Goal: Communication & Community: Answer question/provide support

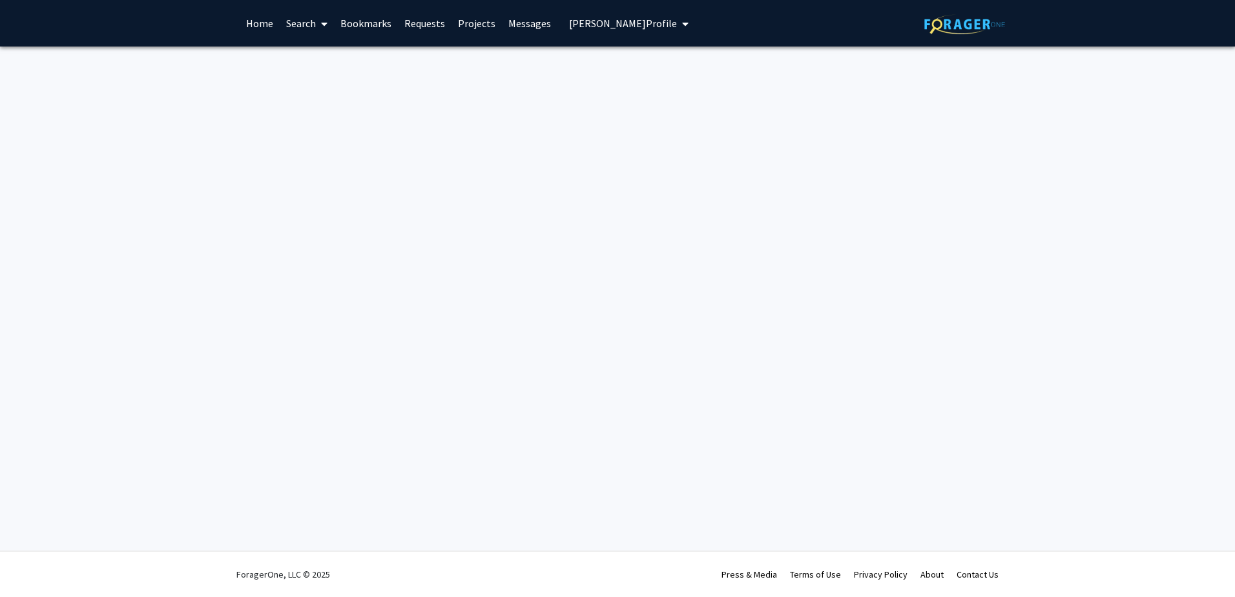
click at [948, 25] on img at bounding box center [964, 24] width 81 height 20
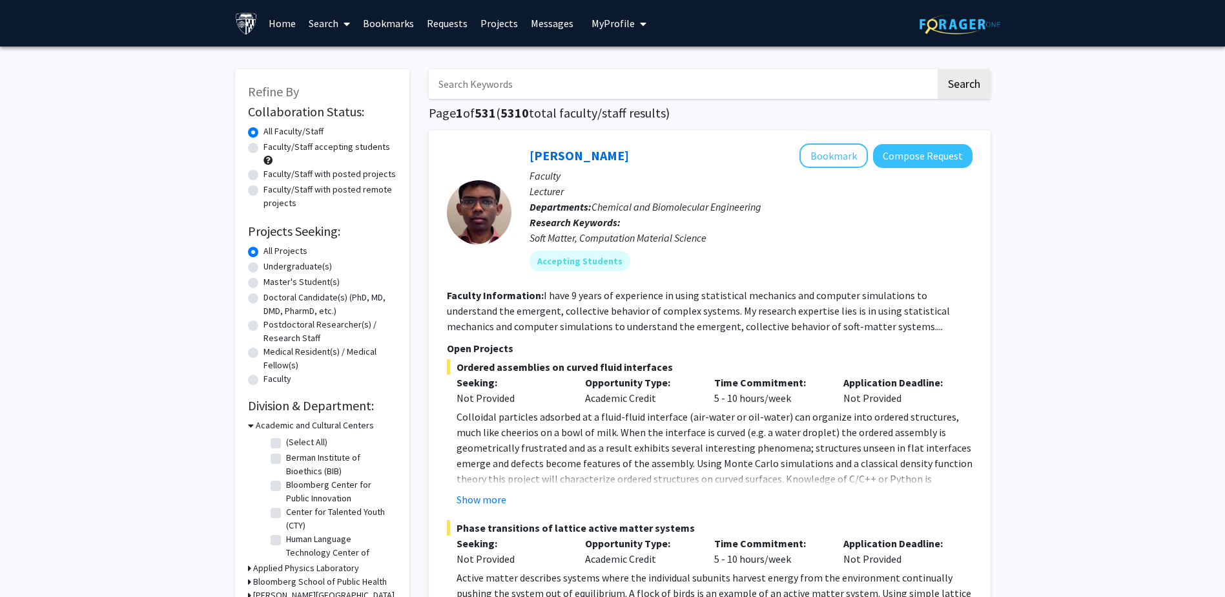
click at [627, 14] on button "My Profile" at bounding box center [619, 23] width 63 height 47
click at [637, 76] on span "View Profile" at bounding box center [672, 74] width 78 height 14
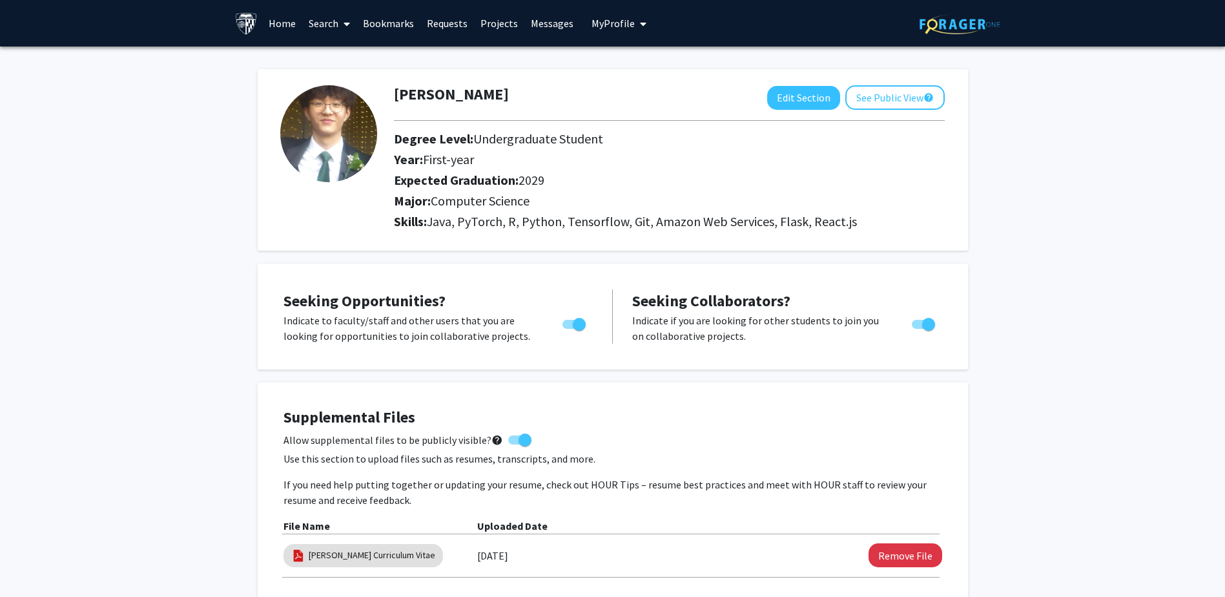
click at [544, 26] on link "Messages" at bounding box center [552, 23] width 56 height 45
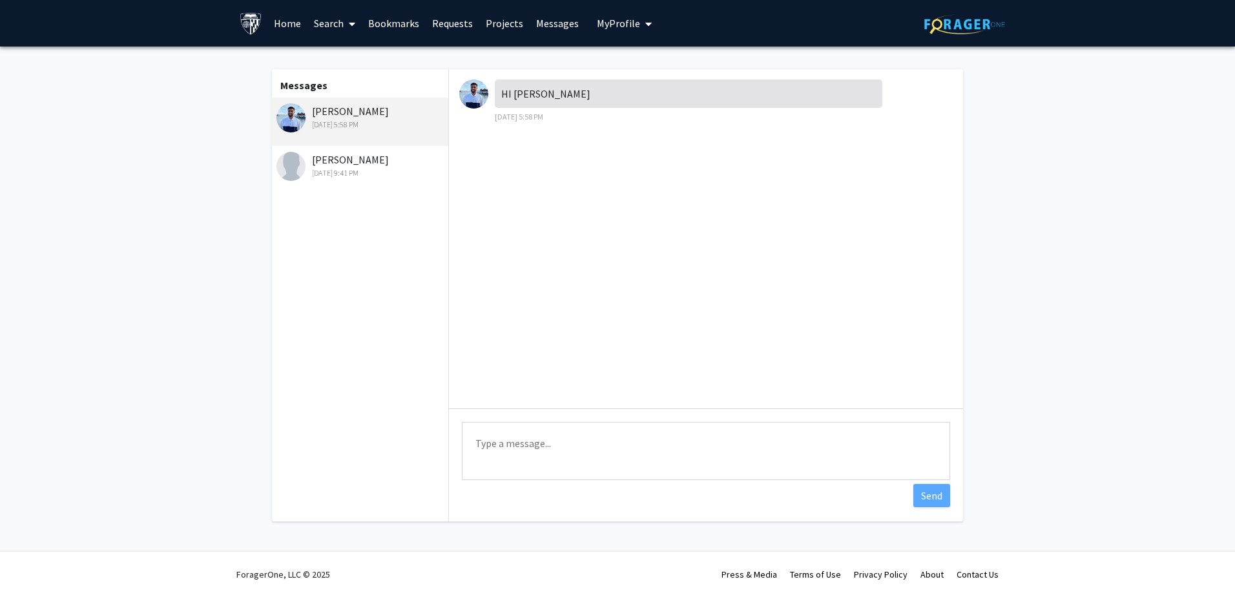
click at [344, 116] on div "[PERSON_NAME] [DATE] 5:58 PM" at bounding box center [360, 116] width 169 height 27
click at [330, 110] on div "[PERSON_NAME] [DATE] 5:58 PM" at bounding box center [360, 116] width 169 height 27
click at [471, 98] on img at bounding box center [473, 93] width 29 height 29
click at [285, 121] on img at bounding box center [290, 117] width 29 height 29
click at [335, 112] on div "[PERSON_NAME] [DATE] 5:58 PM" at bounding box center [360, 116] width 169 height 27
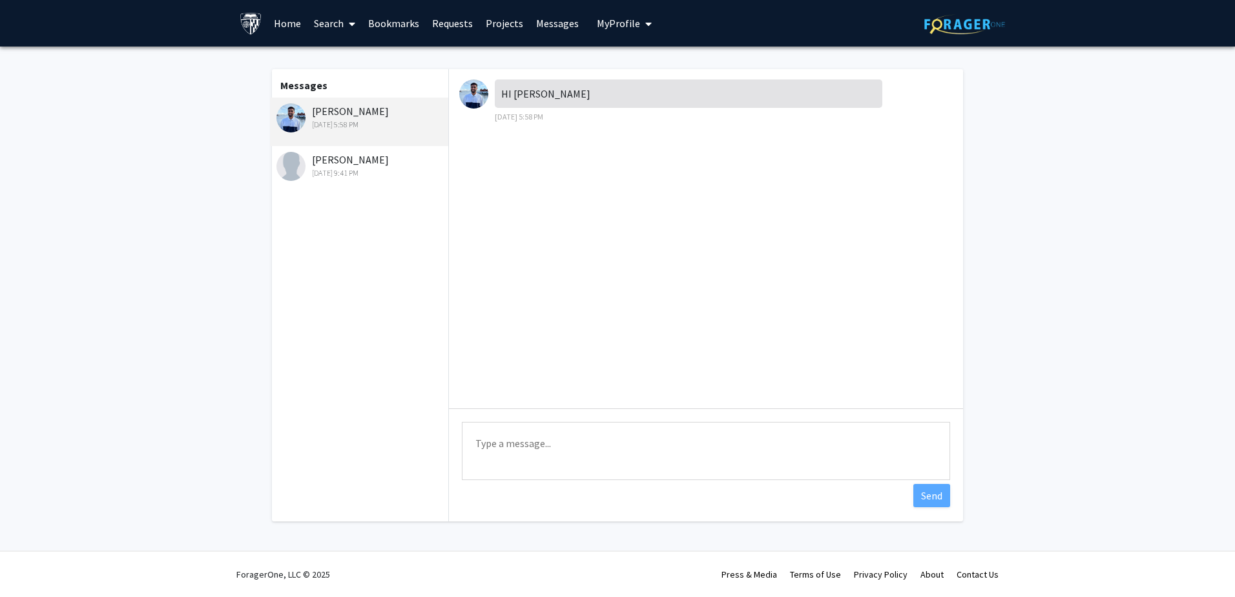
click at [336, 22] on link "Search" at bounding box center [334, 23] width 54 height 45
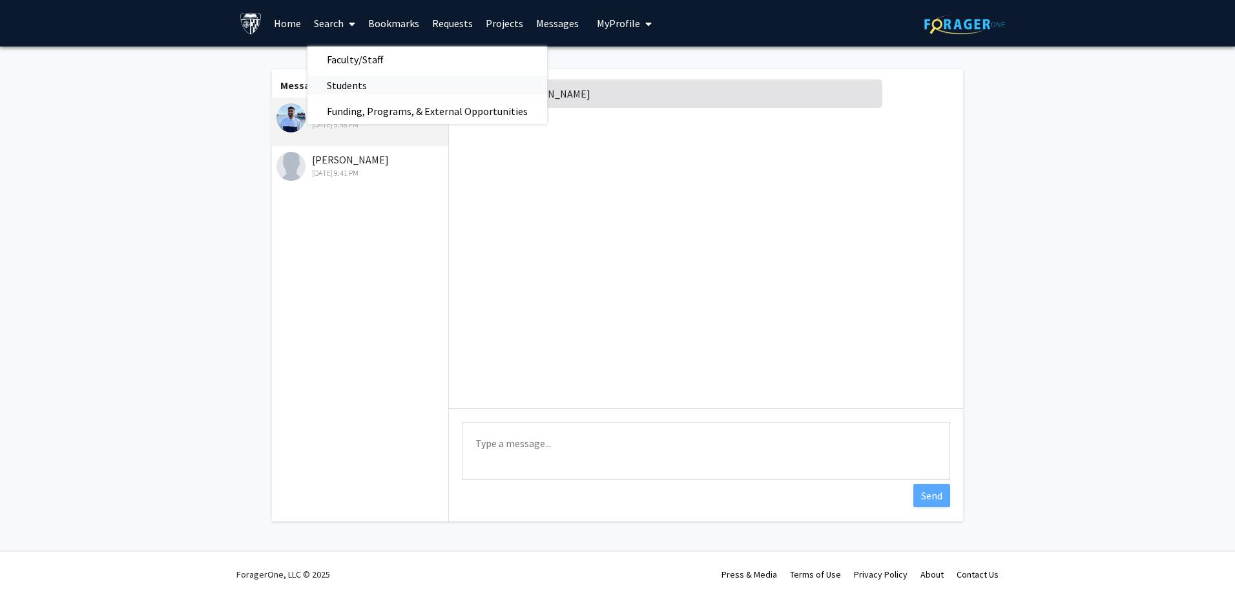
click at [357, 83] on span "Students" at bounding box center [346, 85] width 79 height 26
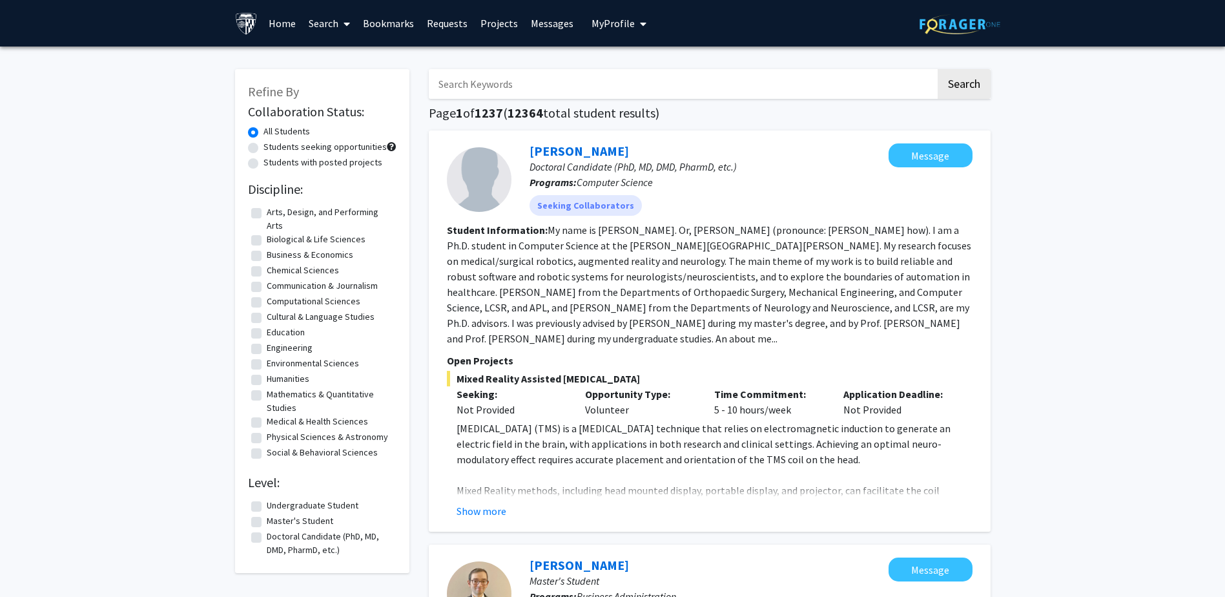
click at [466, 87] on input "Search Keywords" at bounding box center [682, 84] width 507 height 30
type input "N"
type input "H"
type input "[PERSON_NAME]"
click at [938, 69] on button "Search" at bounding box center [964, 84] width 53 height 30
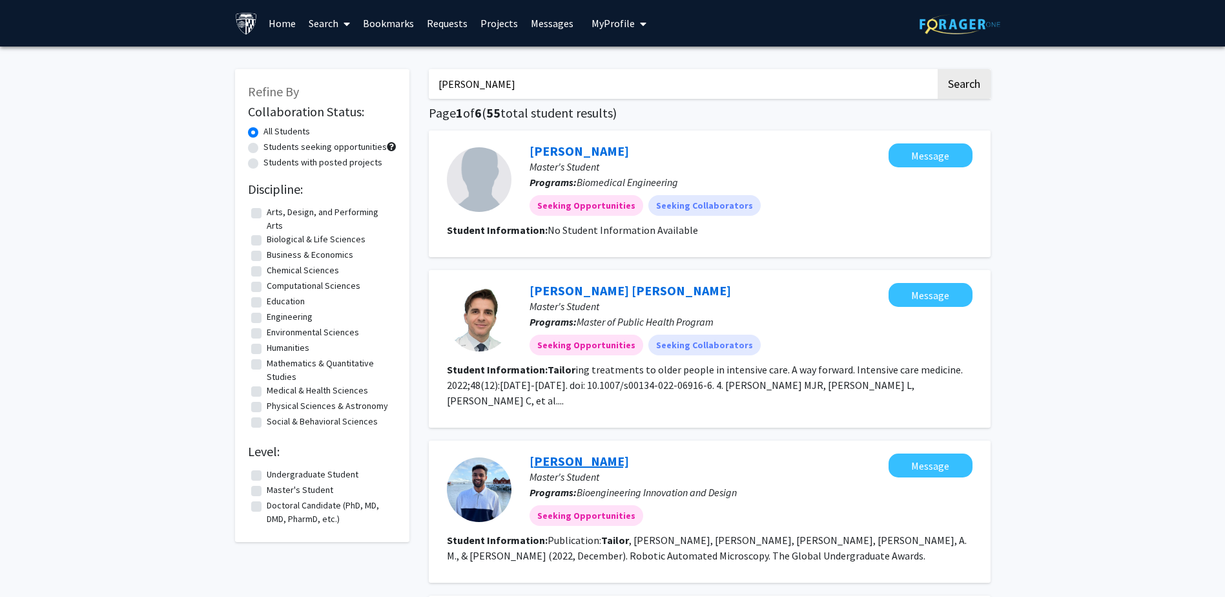
click at [571, 453] on link "[PERSON_NAME]" at bounding box center [579, 461] width 99 height 16
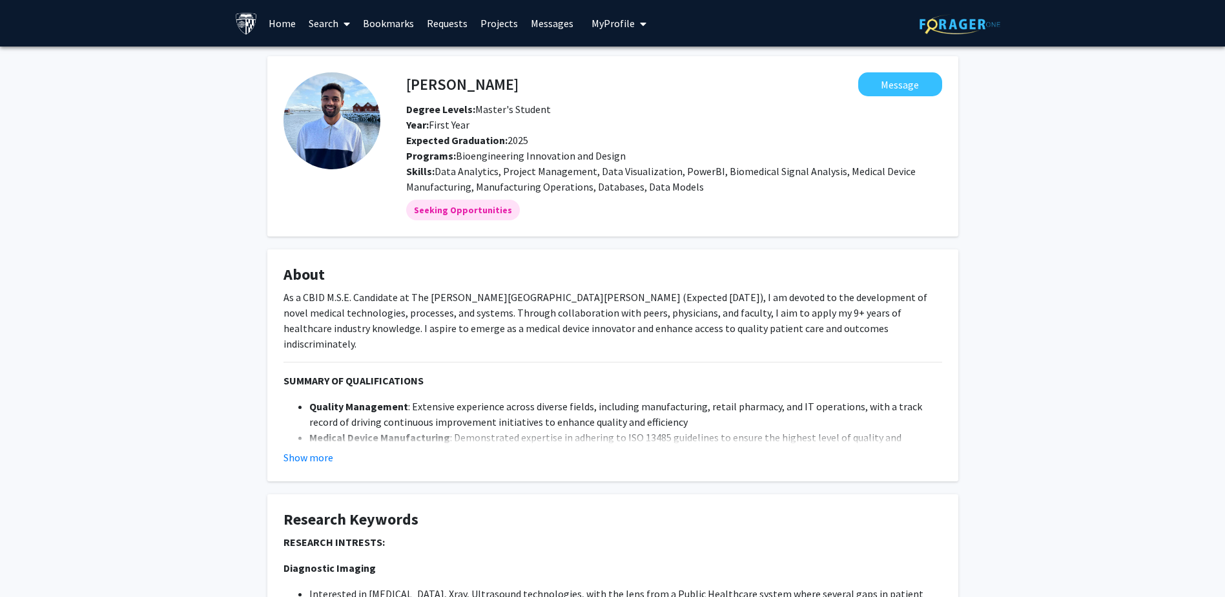
click at [592, 20] on span "My Profile" at bounding box center [613, 23] width 43 height 13
click at [644, 68] on span "View Profile" at bounding box center [672, 74] width 78 height 14
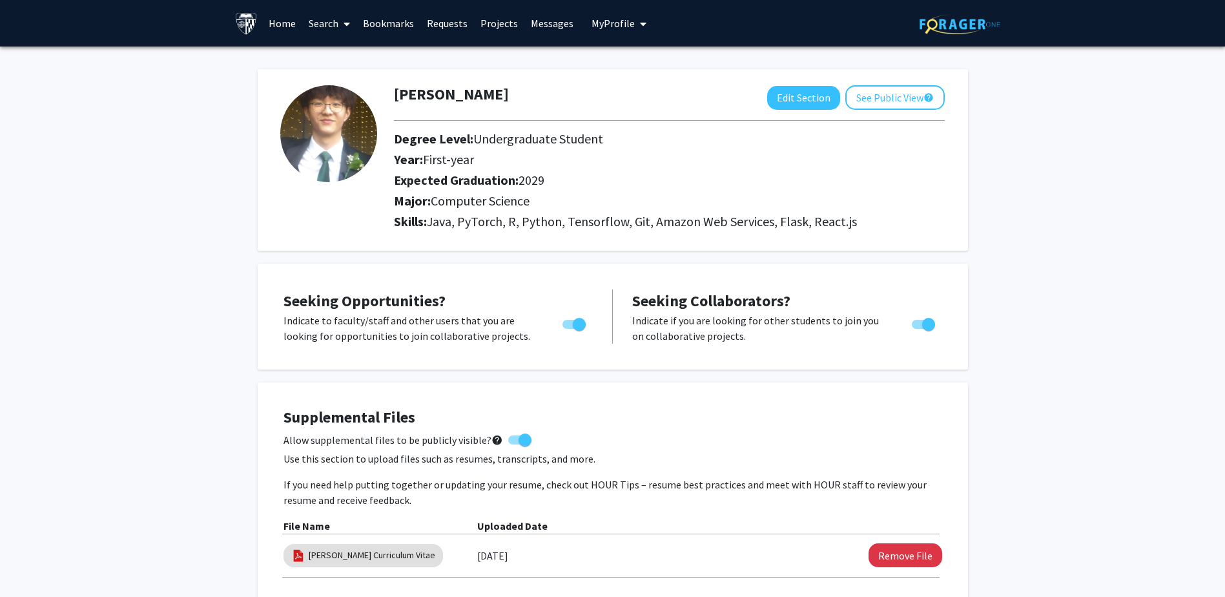
click at [623, 27] on span "My Profile" at bounding box center [613, 23] width 43 height 13
click at [544, 21] on link "Messages" at bounding box center [552, 23] width 56 height 45
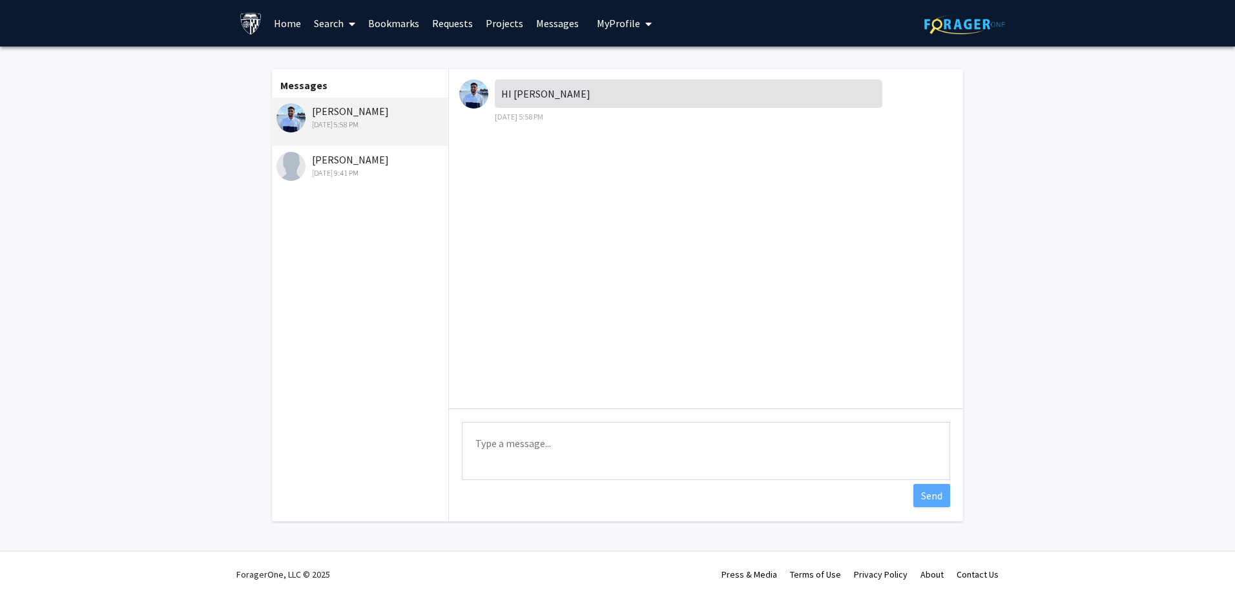
click at [586, 463] on textarea "Type a message" at bounding box center [706, 451] width 488 height 58
type textarea "h"
type textarea "Hey! What can I help you with?"
click at [920, 498] on button "Send" at bounding box center [931, 495] width 37 height 23
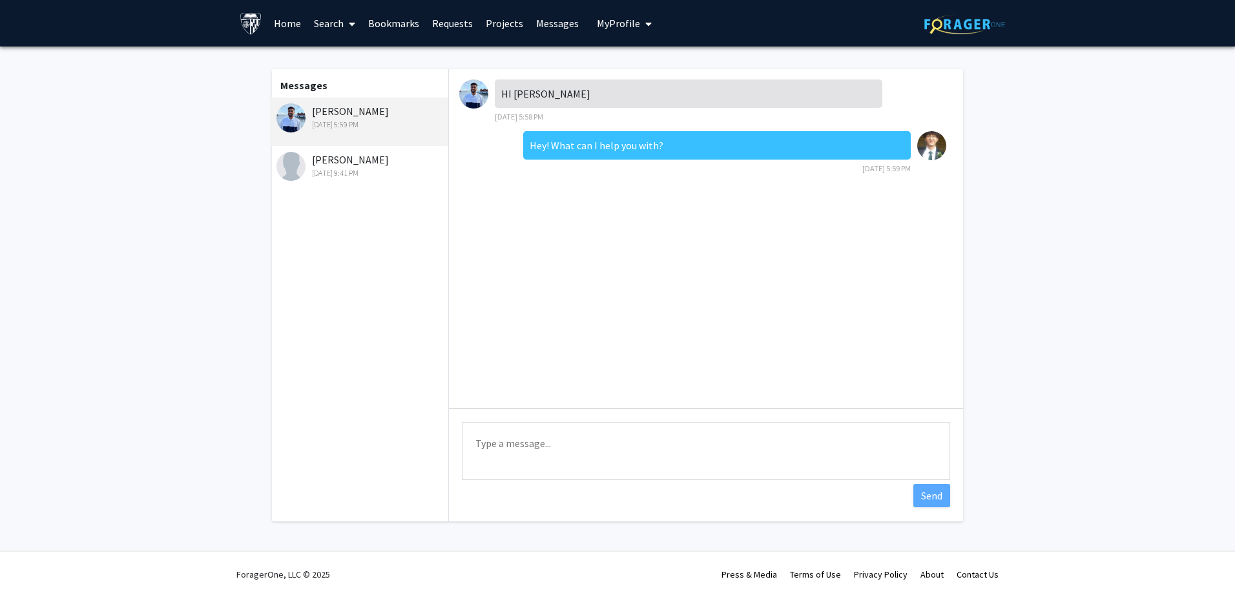
click at [405, 20] on link "Bookmarks" at bounding box center [394, 23] width 64 height 45
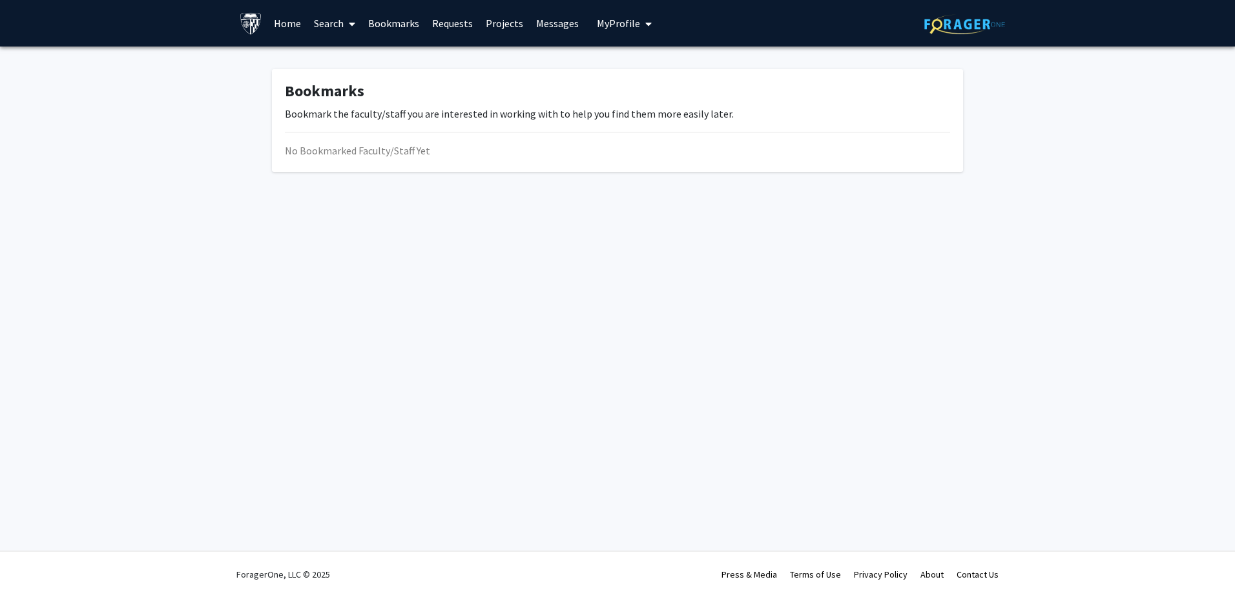
click at [446, 22] on link "Requests" at bounding box center [453, 23] width 54 height 45
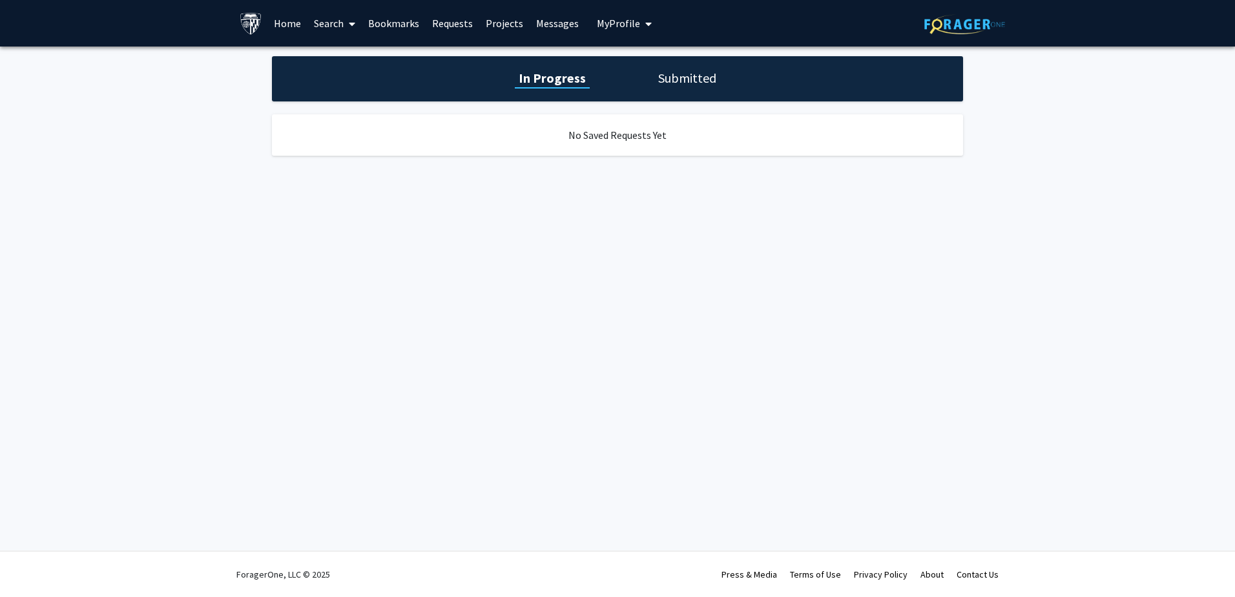
click at [491, 23] on link "Projects" at bounding box center [504, 23] width 50 height 45
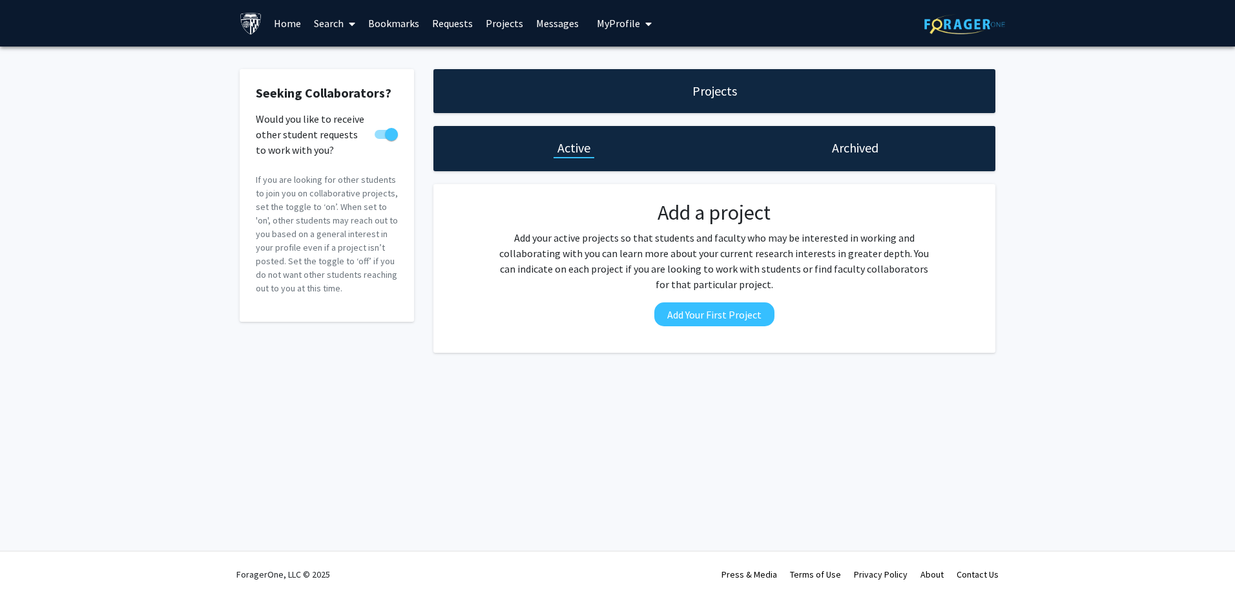
click at [530, 21] on link "Messages" at bounding box center [558, 23] width 56 height 45
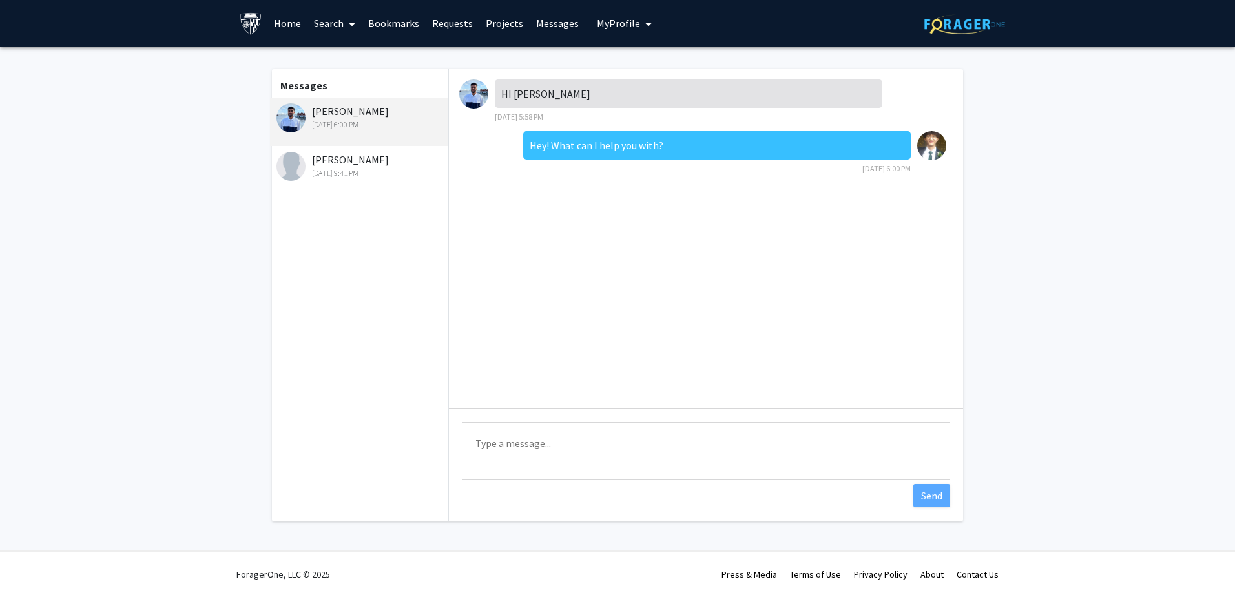
click at [598, 23] on span "My Profile" at bounding box center [618, 23] width 43 height 13
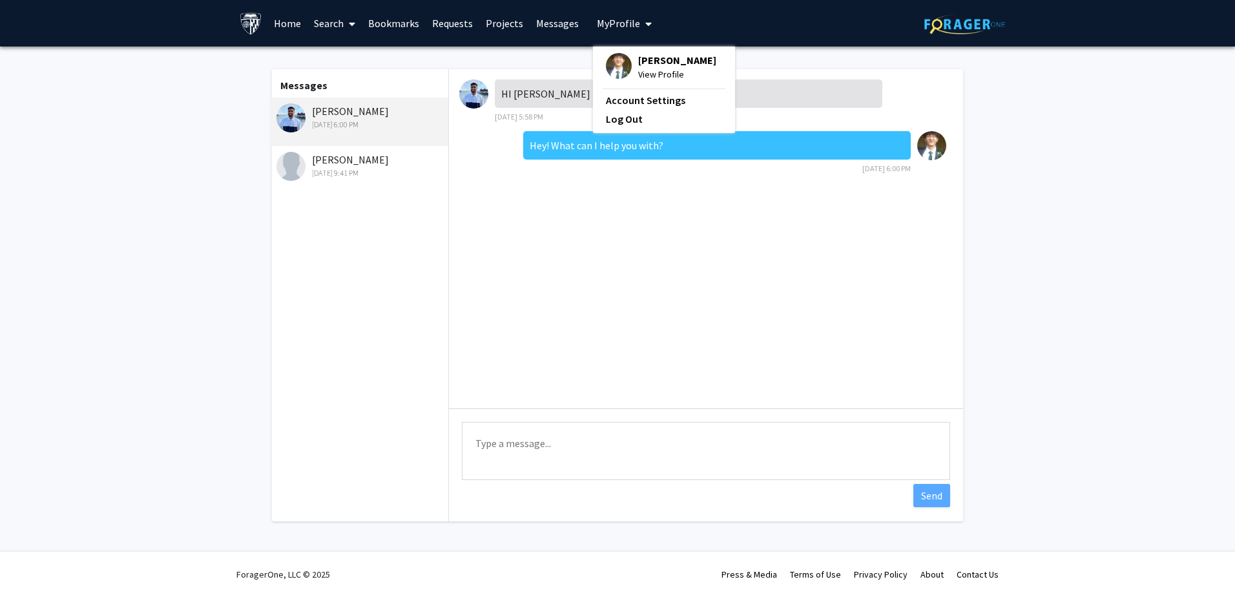
click at [638, 68] on span "View Profile" at bounding box center [677, 74] width 78 height 14
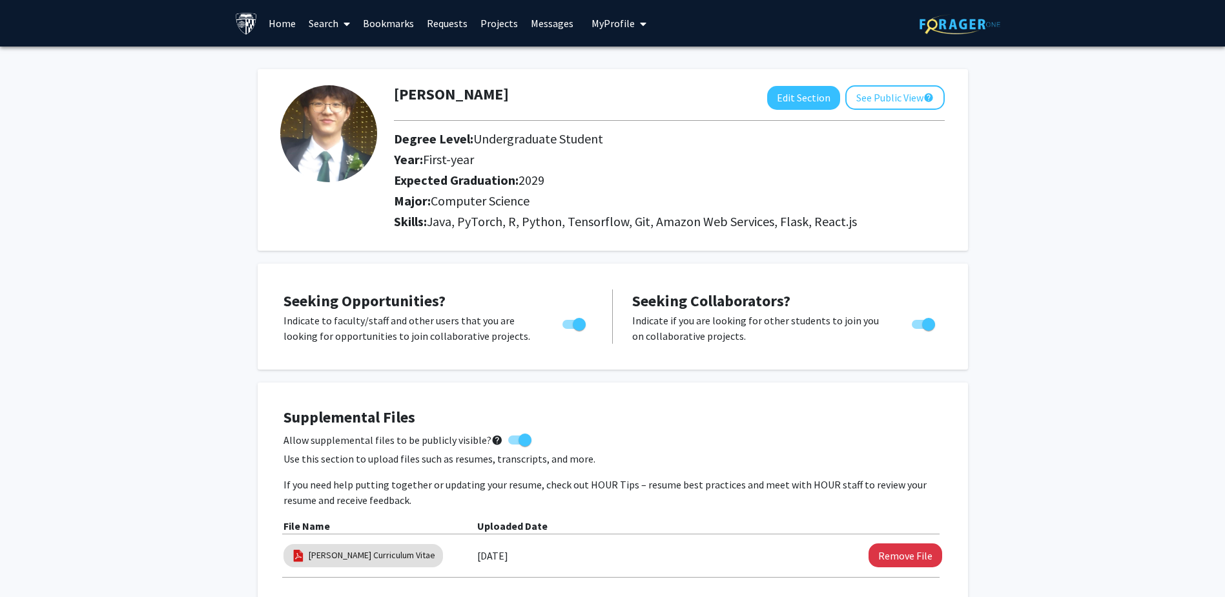
click at [529, 19] on link "Messages" at bounding box center [552, 23] width 56 height 45
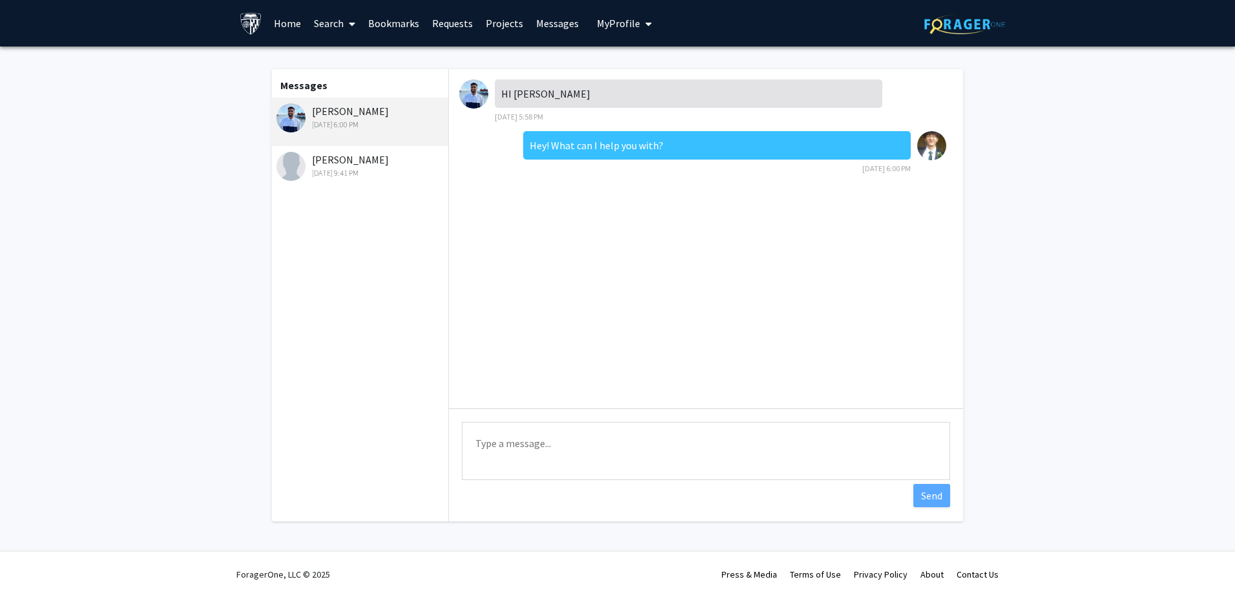
click at [336, 24] on link "Search" at bounding box center [334, 23] width 54 height 45
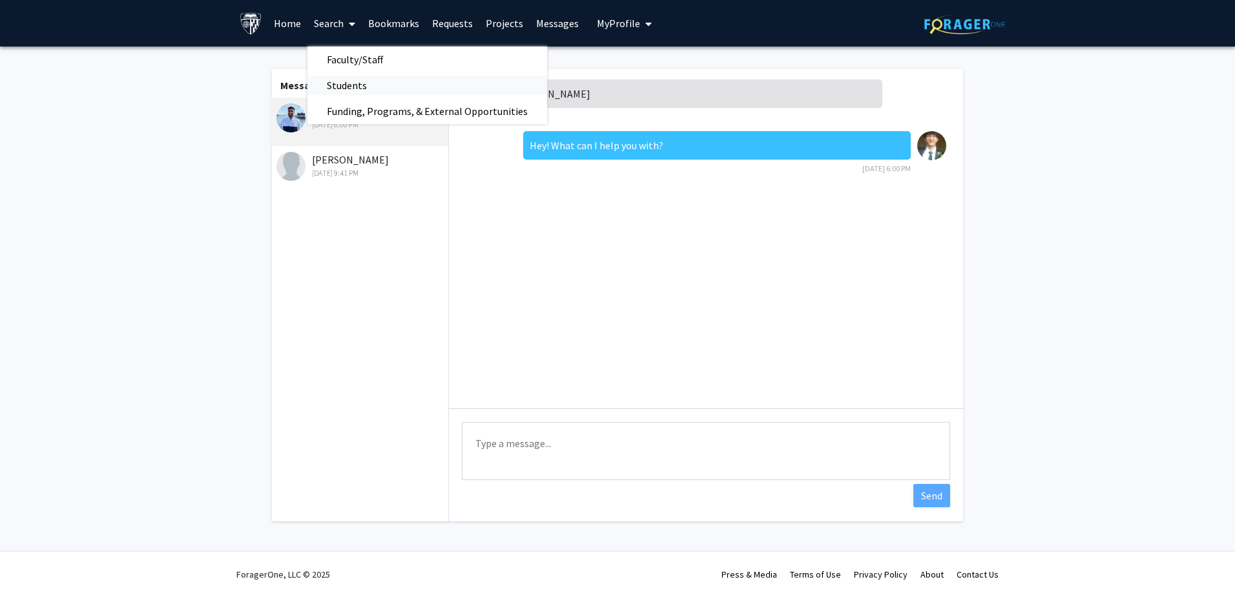
click at [349, 84] on span "Students" at bounding box center [346, 85] width 79 height 26
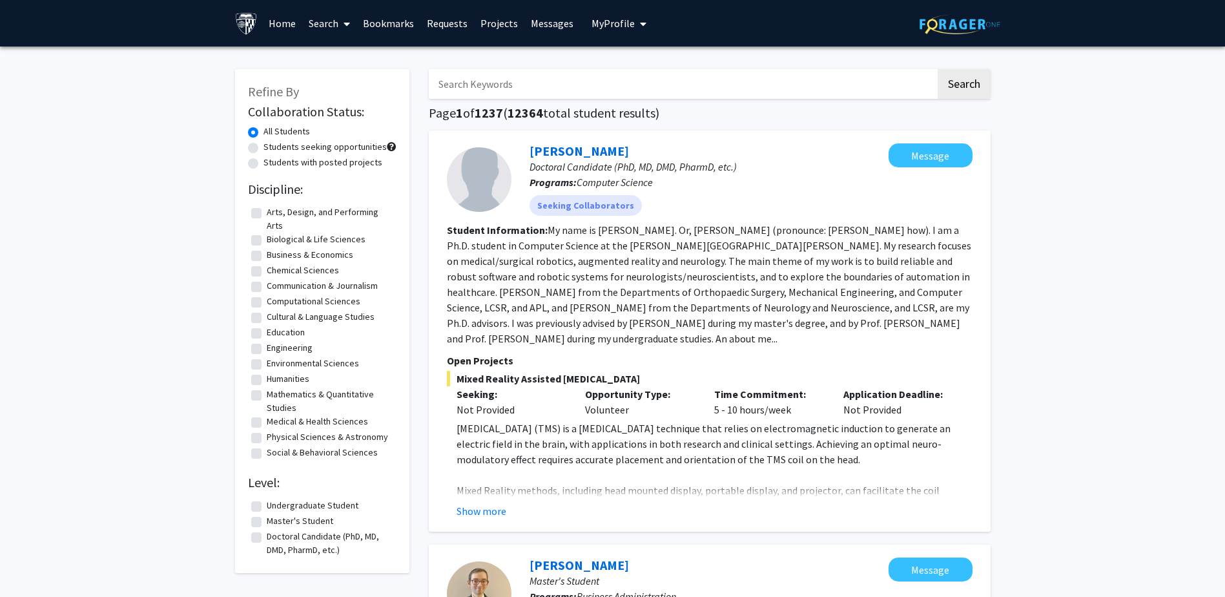
click at [493, 87] on input "Search Keywords" at bounding box center [682, 84] width 507 height 30
type input "[PERSON_NAME]"
click at [938, 69] on button "Search" at bounding box center [964, 84] width 53 height 30
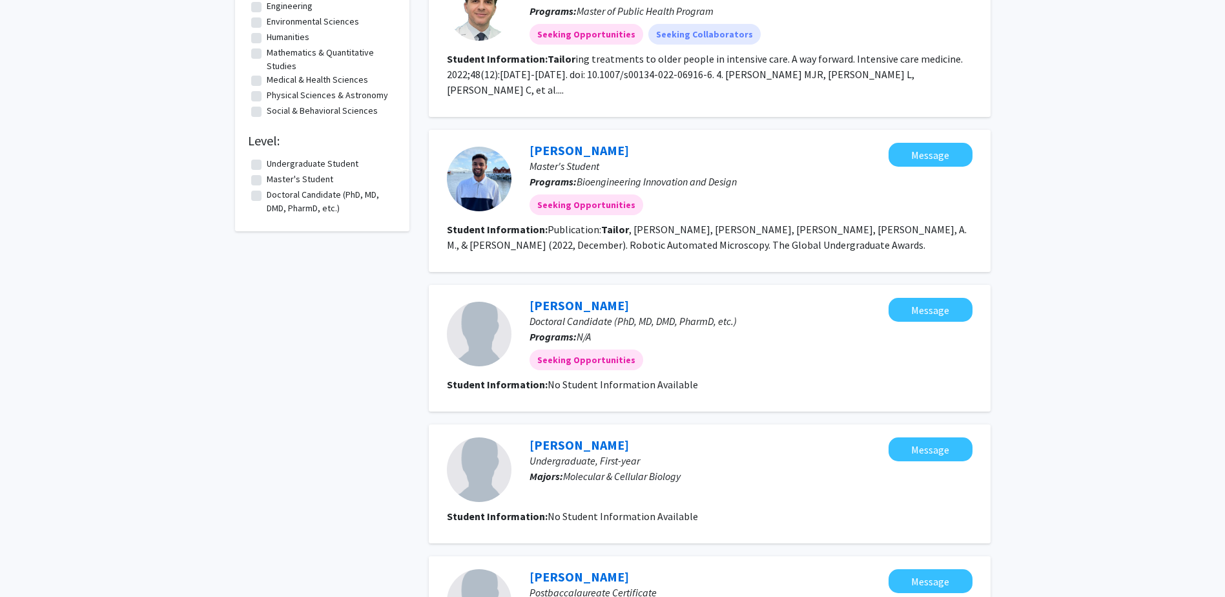
scroll to position [311, 0]
click at [539, 141] on link "[PERSON_NAME]" at bounding box center [579, 149] width 99 height 16
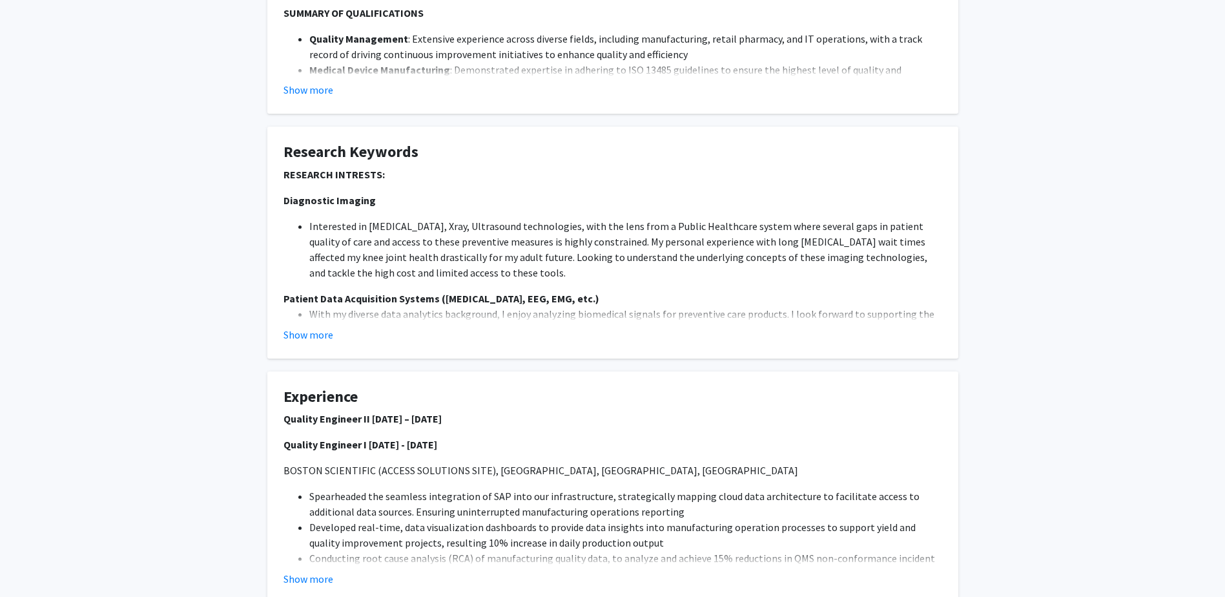
scroll to position [368, 0]
click at [337, 329] on div "Show more" at bounding box center [613, 334] width 659 height 16
click at [322, 329] on button "Show more" at bounding box center [309, 334] width 50 height 16
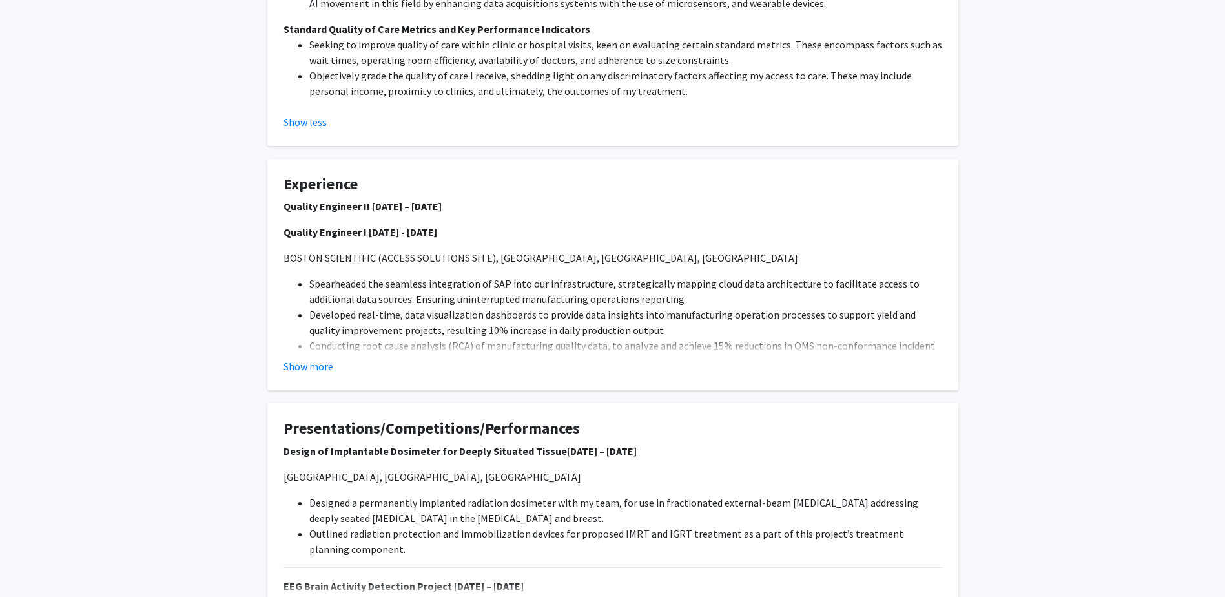
scroll to position [695, 0]
click at [315, 361] on button "Show more" at bounding box center [309, 365] width 50 height 16
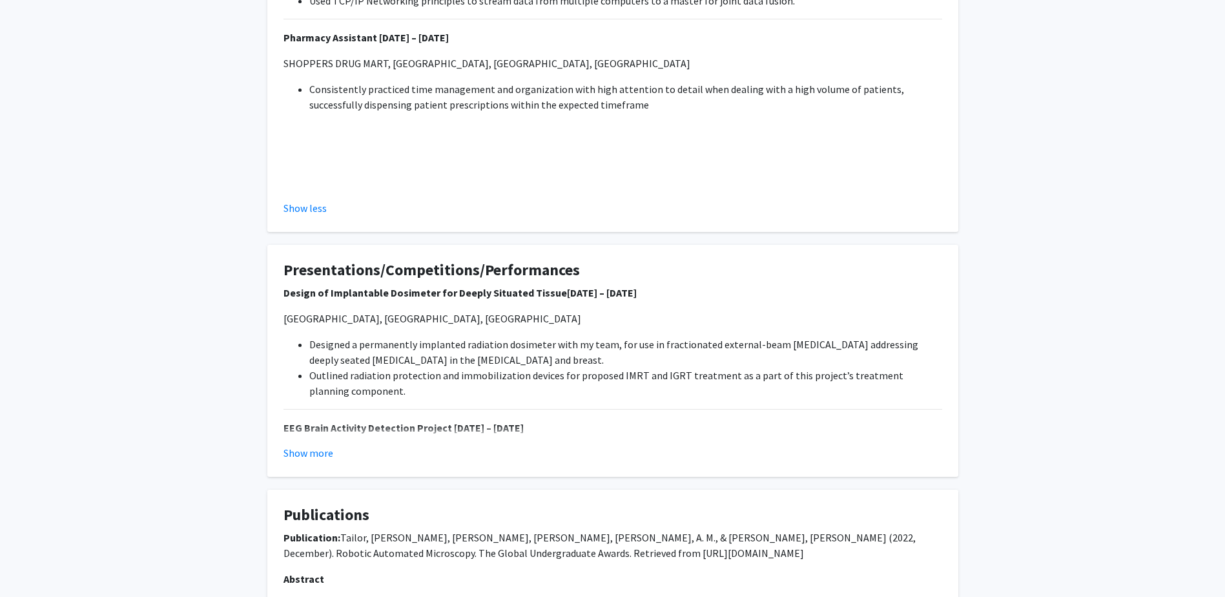
scroll to position [1938, 0]
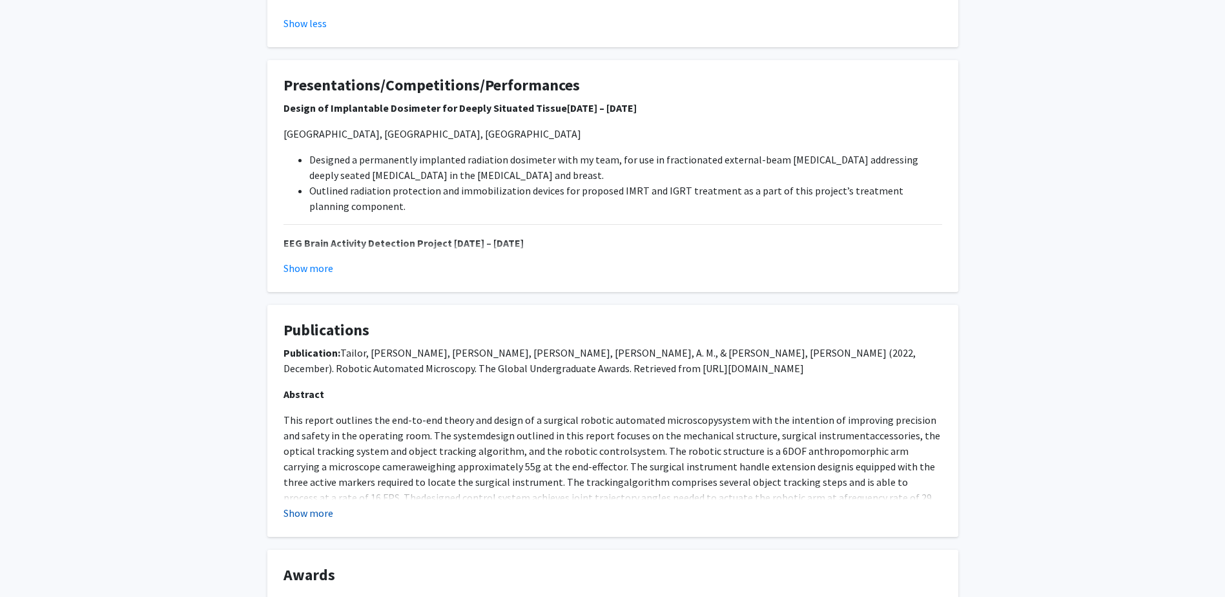
click at [312, 512] on button "Show more" at bounding box center [309, 513] width 50 height 16
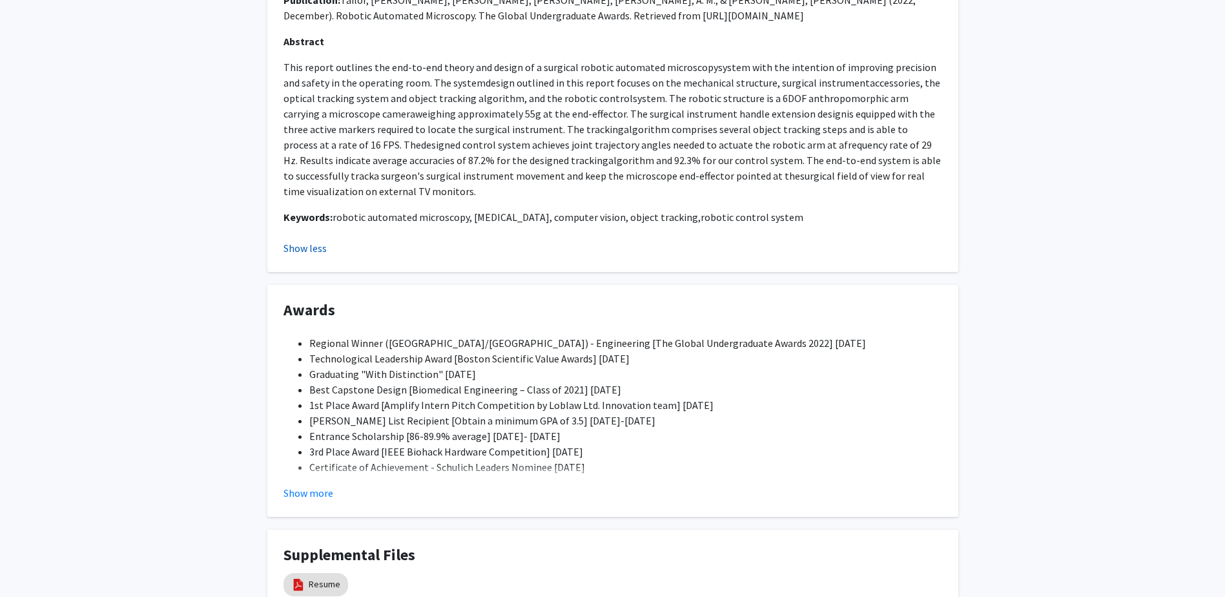
scroll to position [2381, 0]
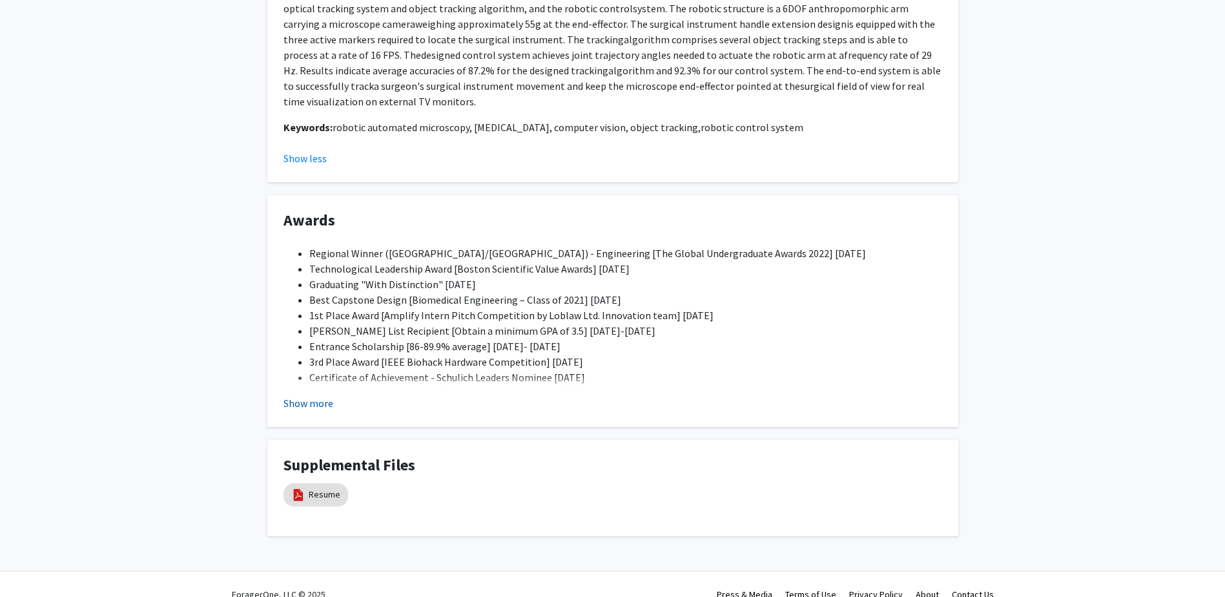
click at [311, 405] on button "Show more" at bounding box center [309, 403] width 50 height 16
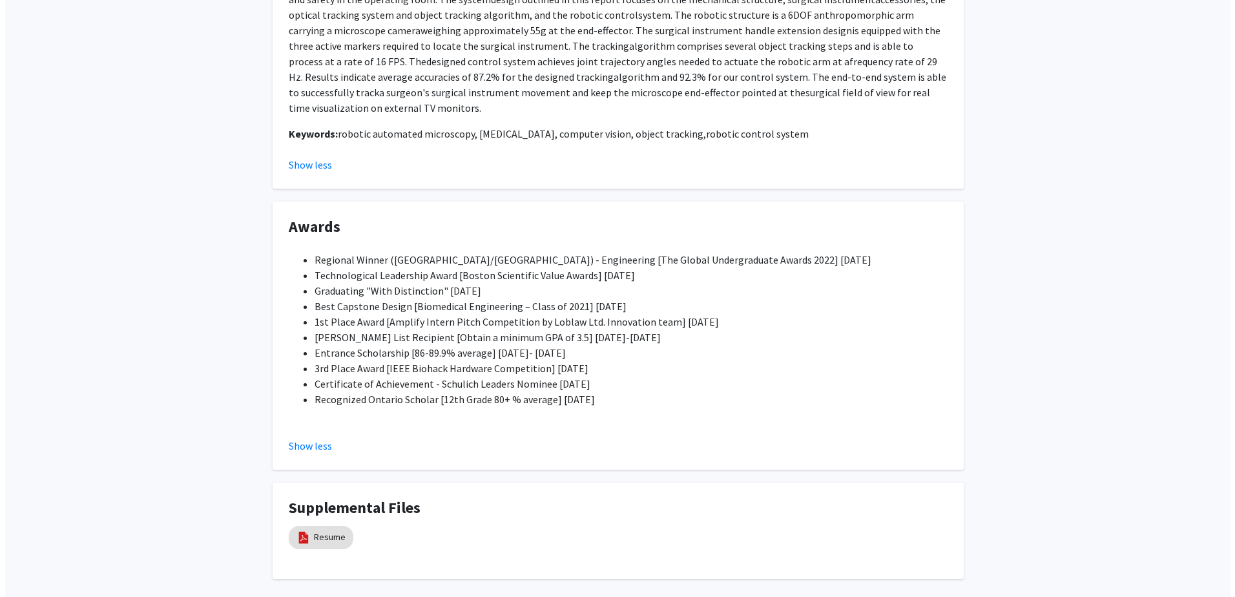
scroll to position [2375, 0]
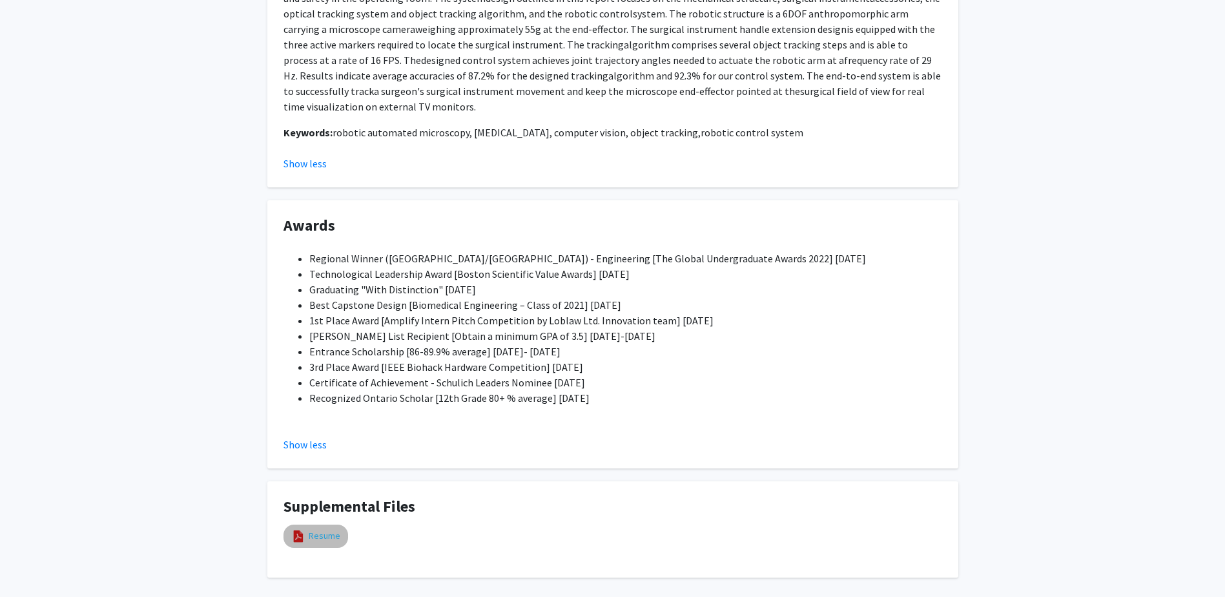
click at [311, 541] on link "Resume" at bounding box center [325, 536] width 32 height 14
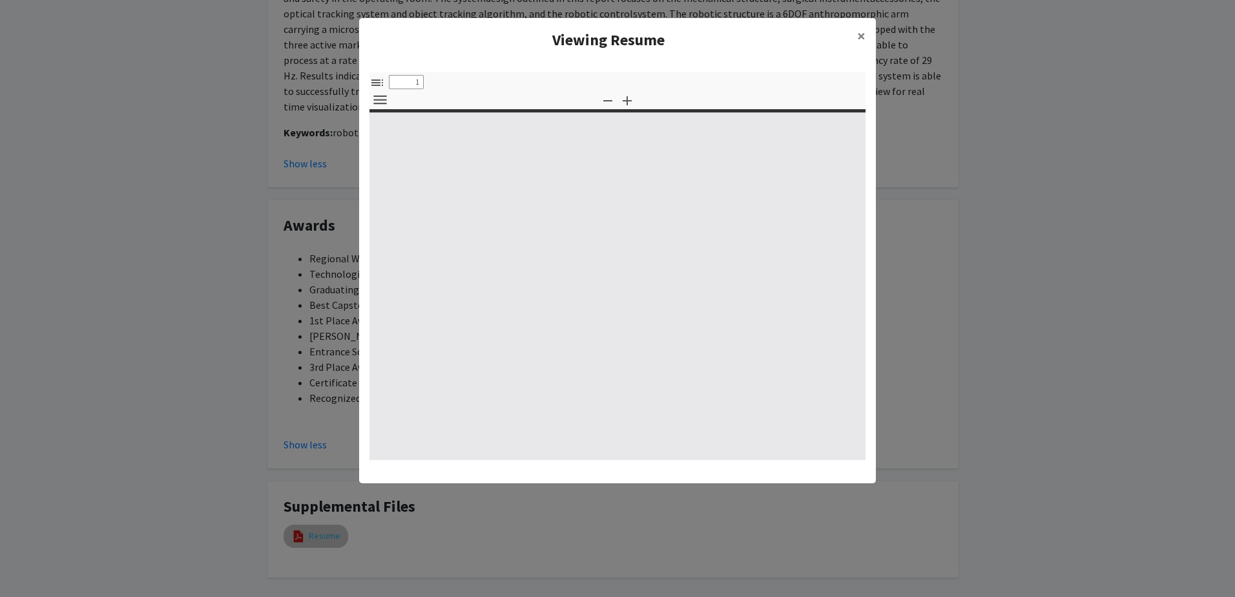
select select "custom"
type input "0"
select select "custom"
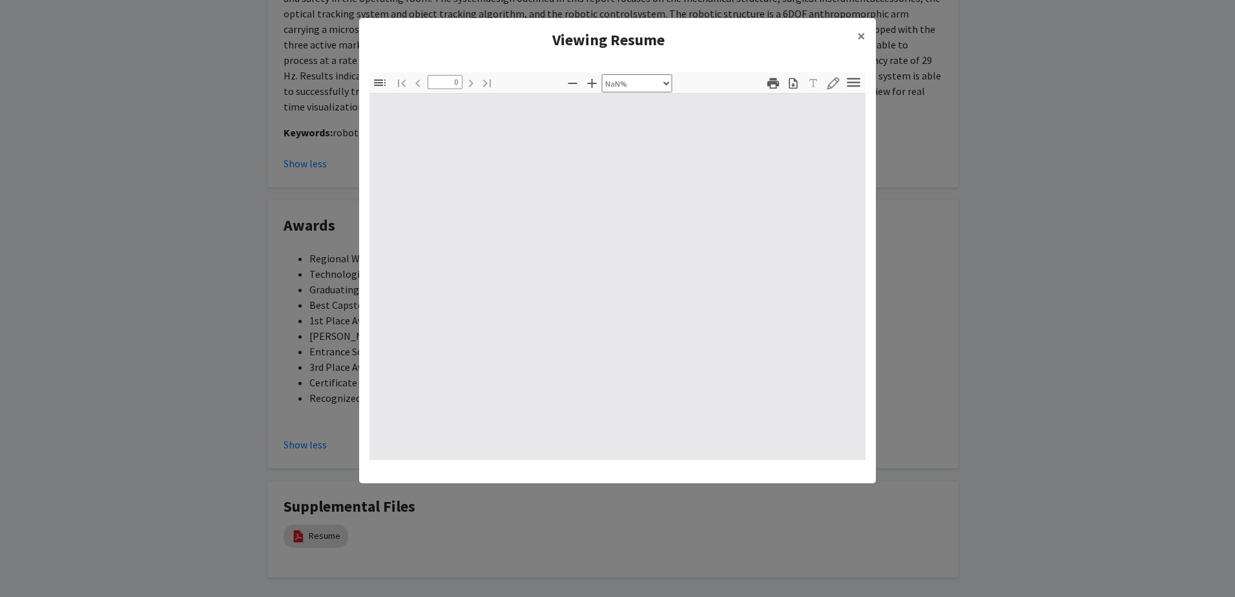
type input "1"
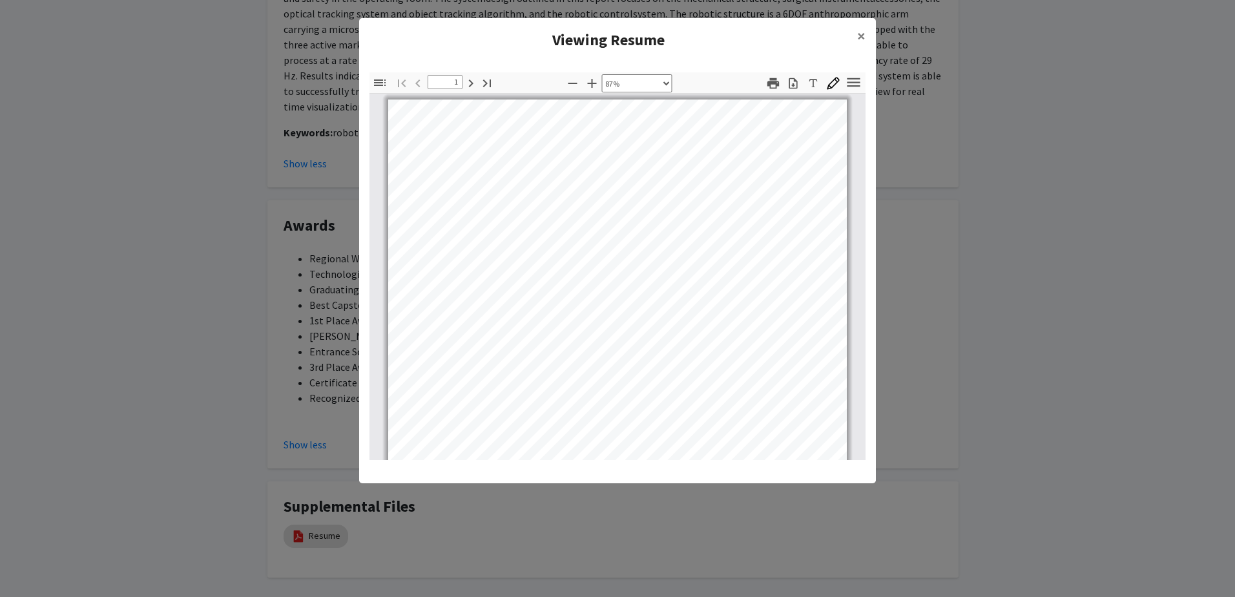
scroll to position [0, 0]
select select "custom"
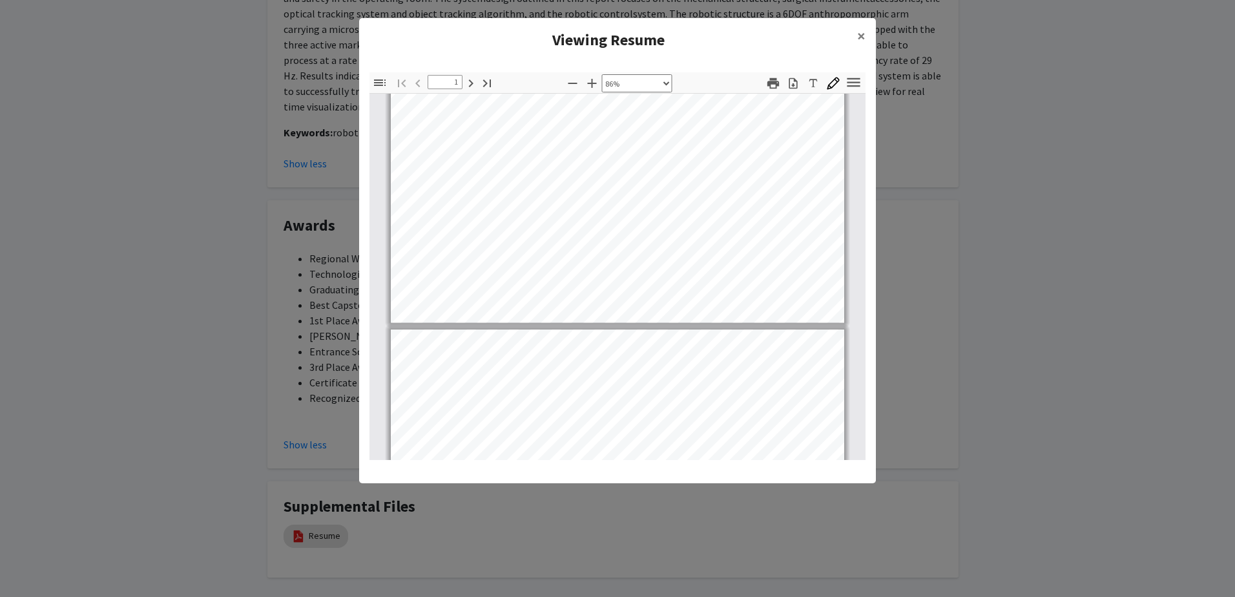
type input "2"
select select "custom"
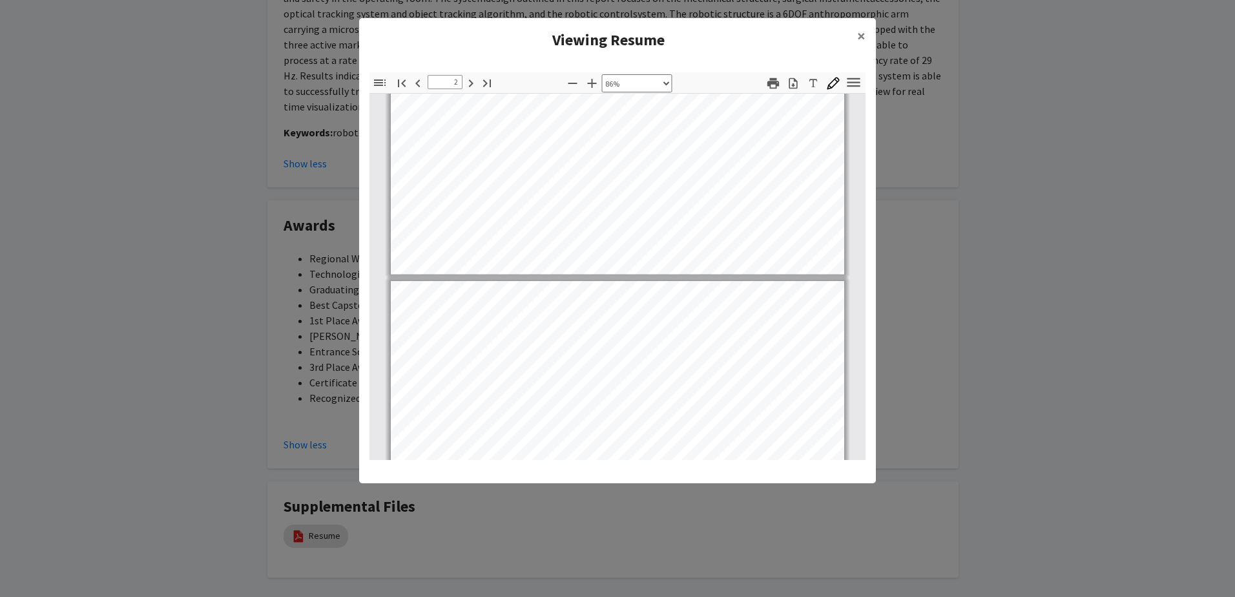
scroll to position [1008, 0]
type input "3"
select select "custom"
type input "4"
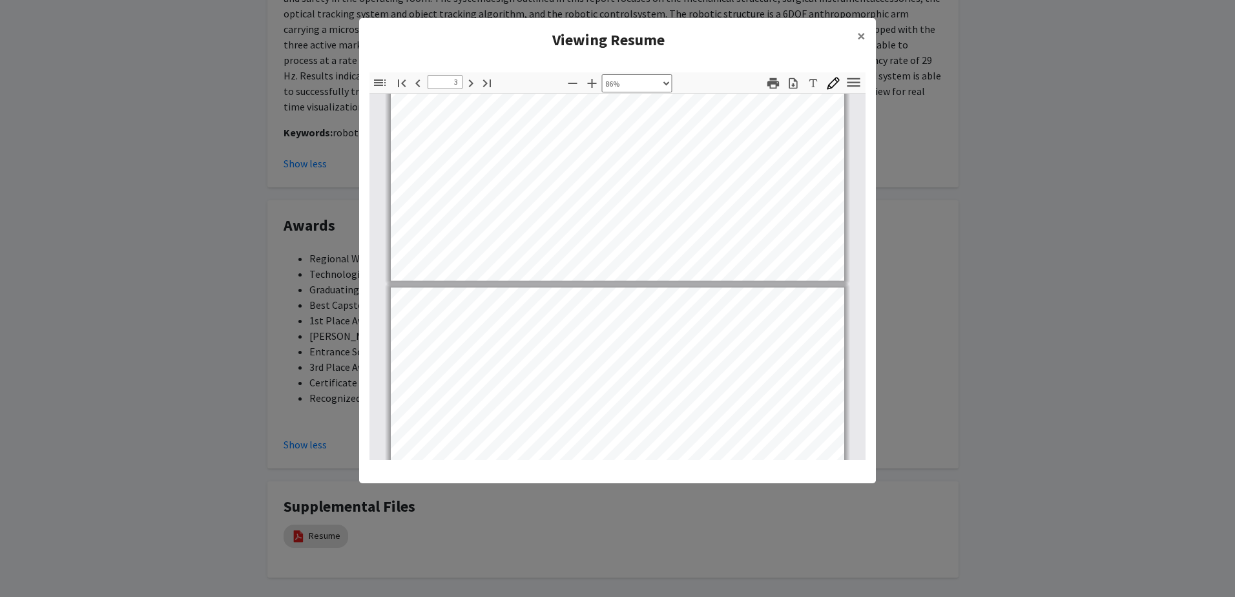
select select "custom"
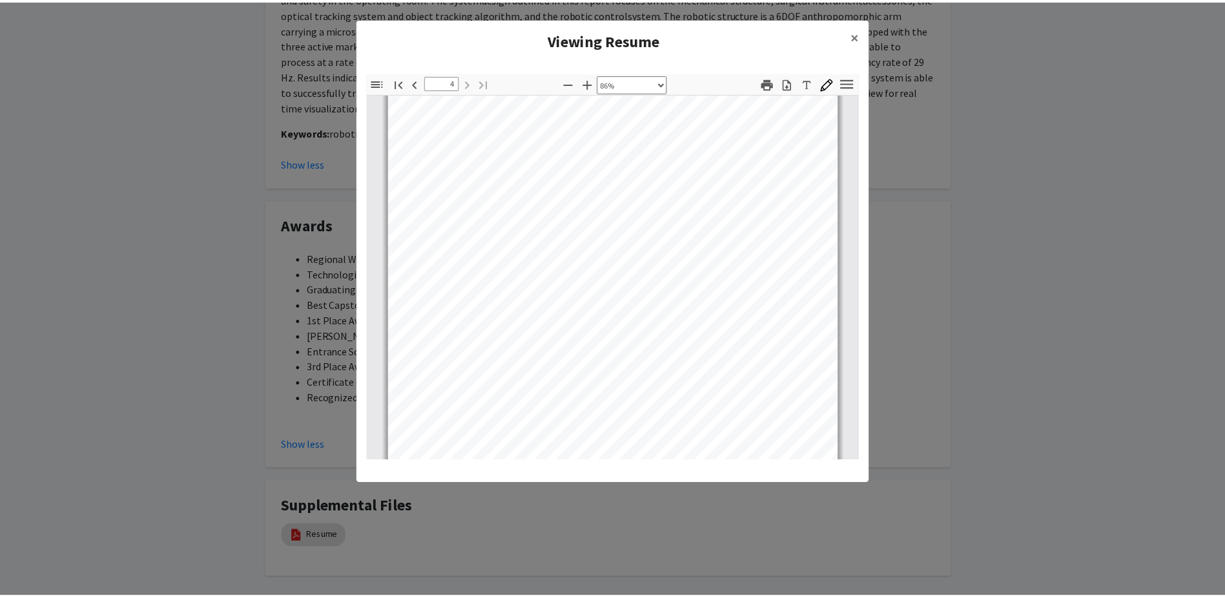
scroll to position [2014, 0]
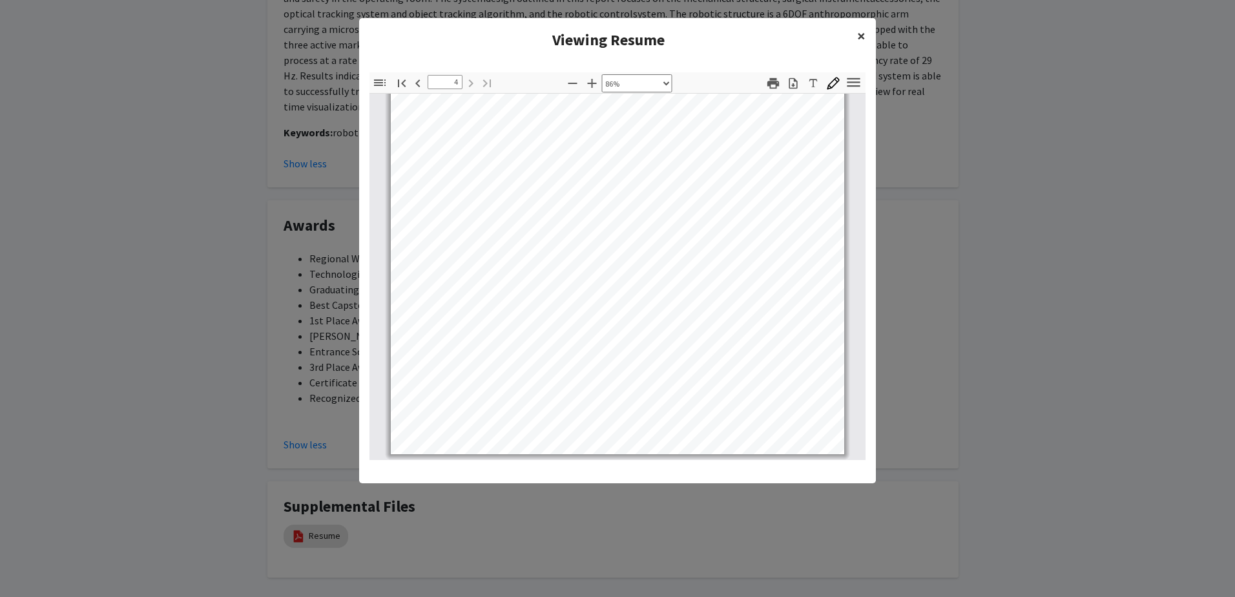
click at [863, 24] on button "×" at bounding box center [861, 36] width 29 height 36
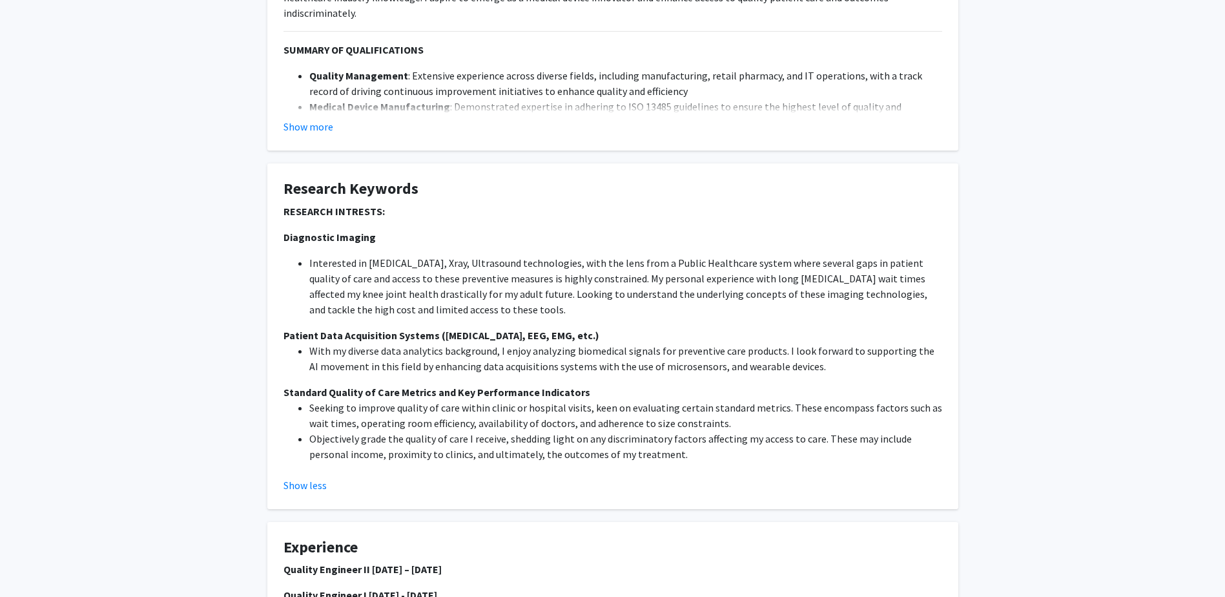
scroll to position [0, 0]
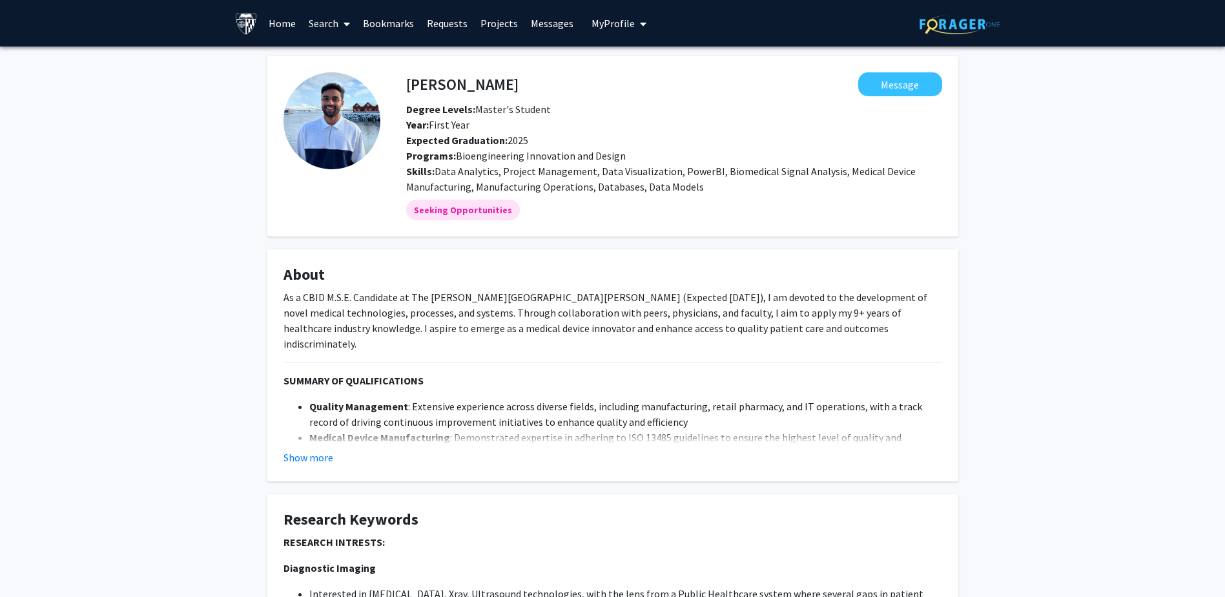
click at [546, 28] on link "Messages" at bounding box center [552, 23] width 56 height 45
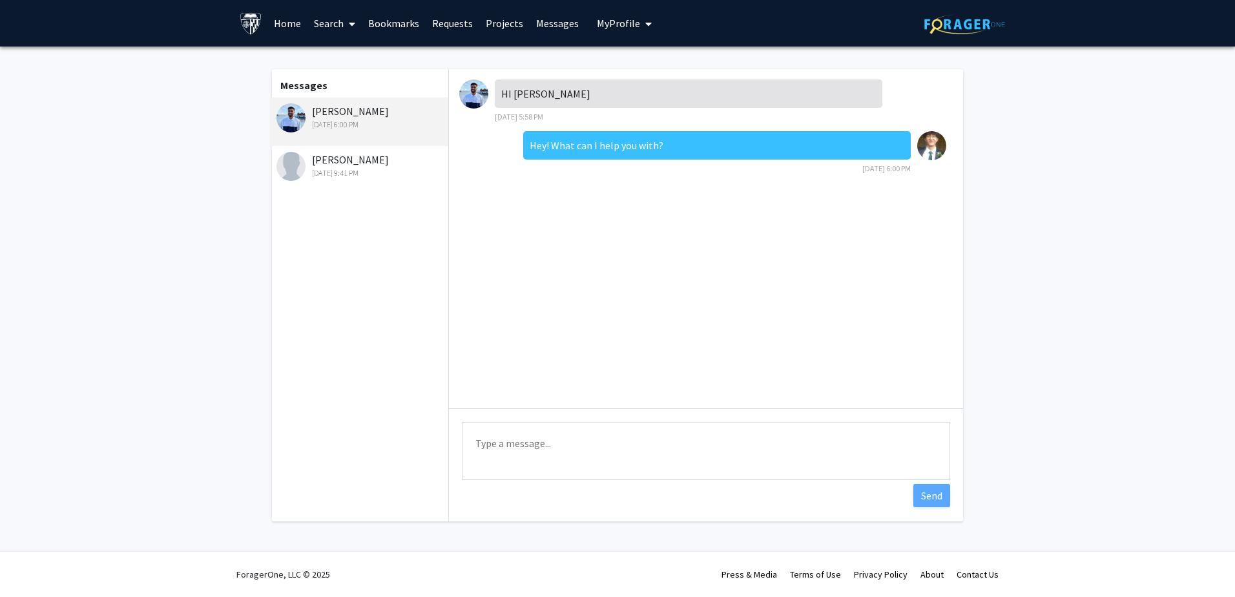
click at [286, 21] on link "Home" at bounding box center [287, 23] width 40 height 45
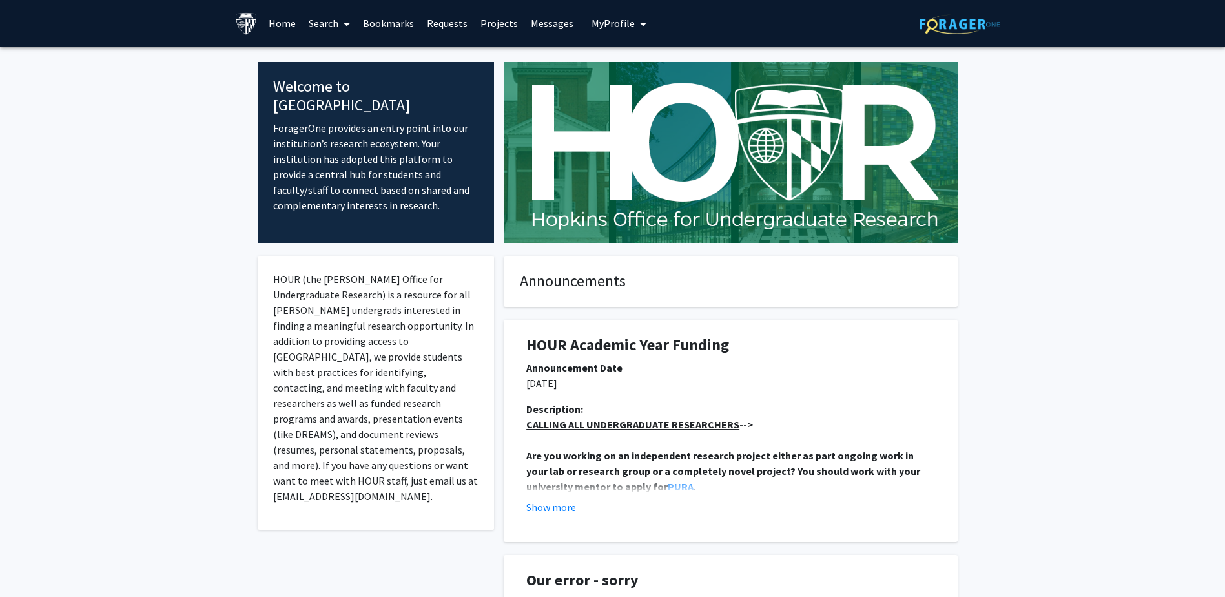
scroll to position [255, 0]
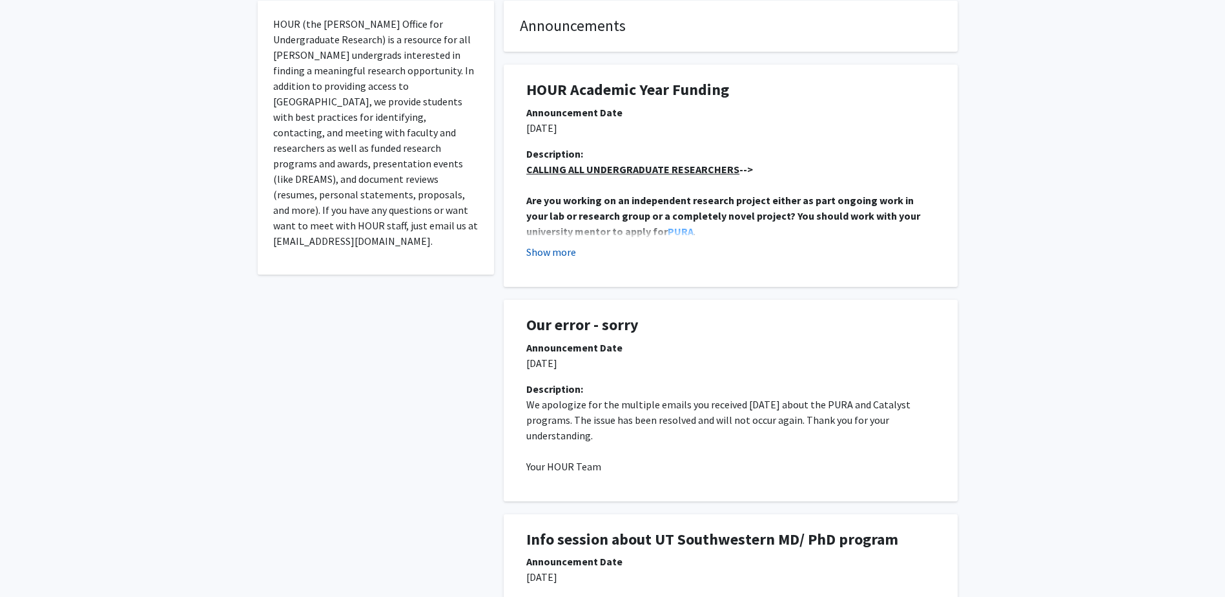
click at [550, 256] on button "Show more" at bounding box center [551, 252] width 50 height 16
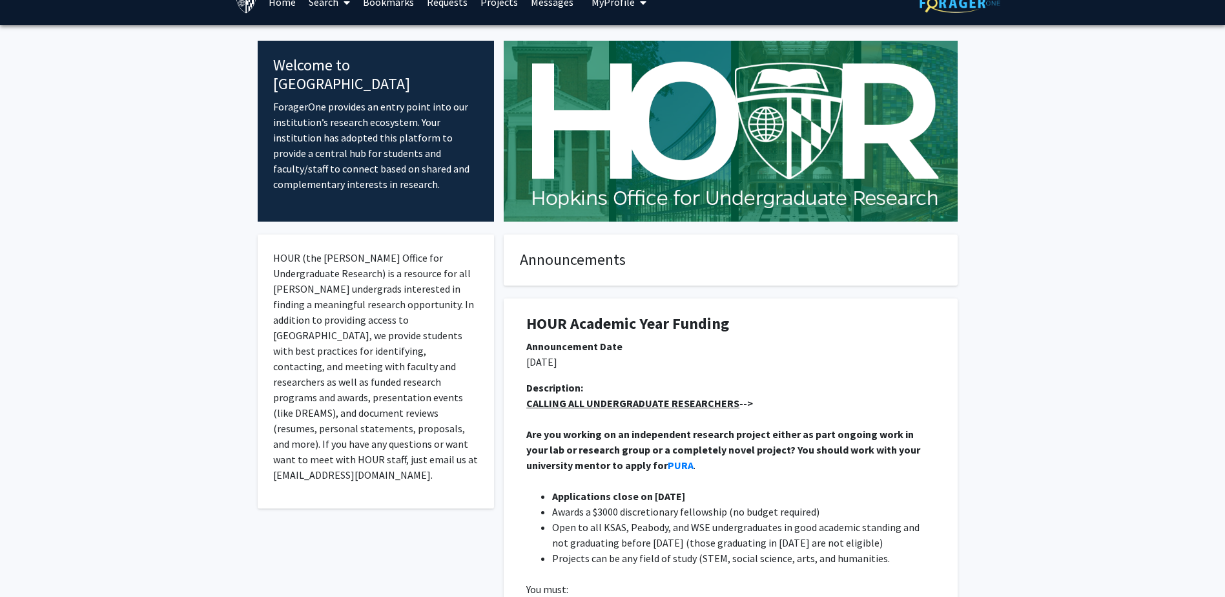
scroll to position [0, 0]
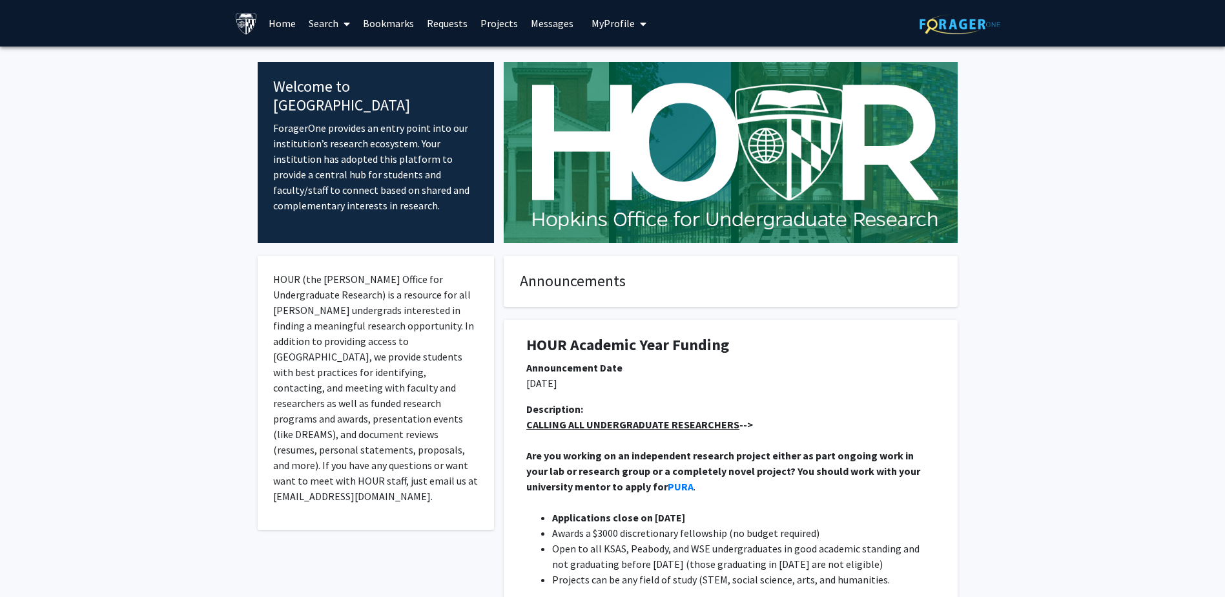
click at [594, 17] on span "My Profile" at bounding box center [613, 23] width 43 height 13
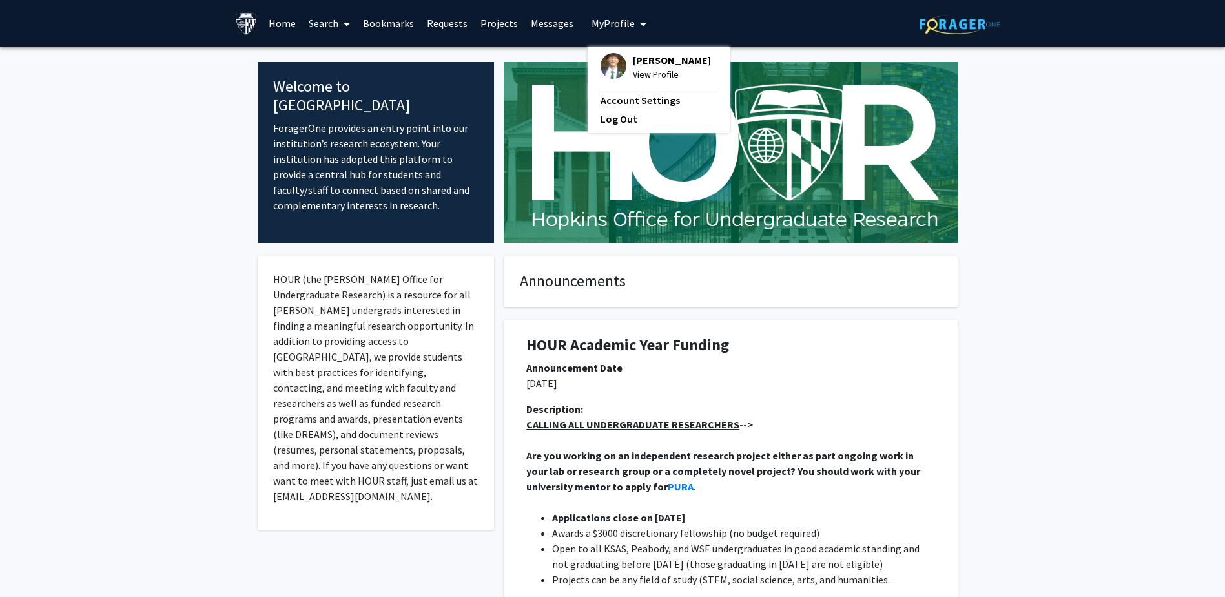
click at [615, 53] on fg-profile-picture at bounding box center [614, 67] width 26 height 28
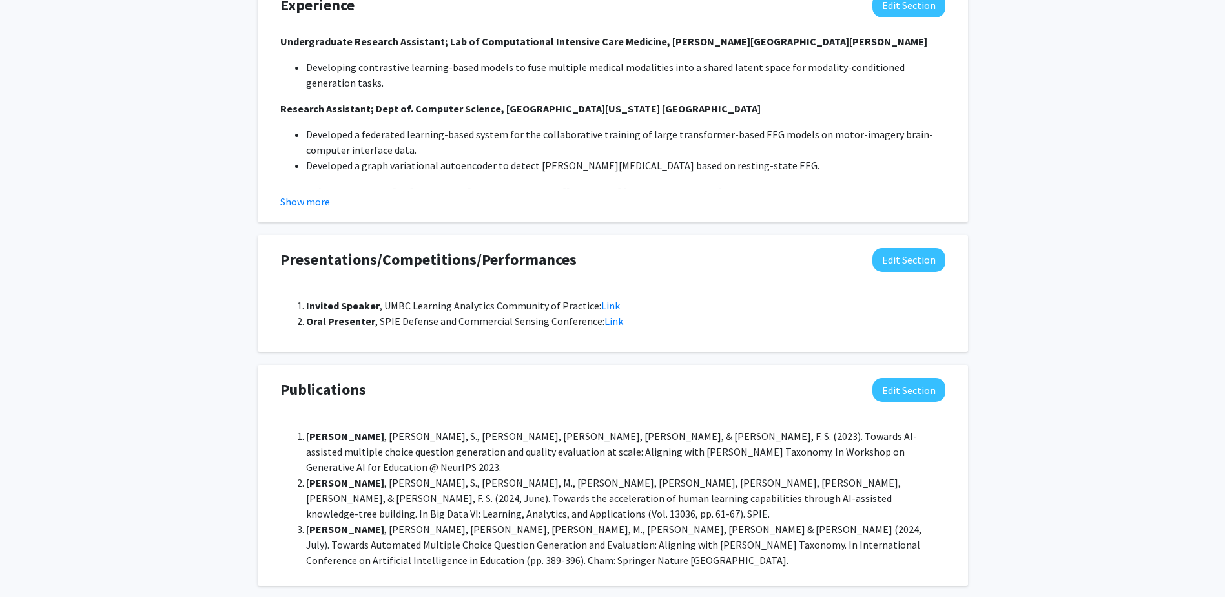
scroll to position [1037, 0]
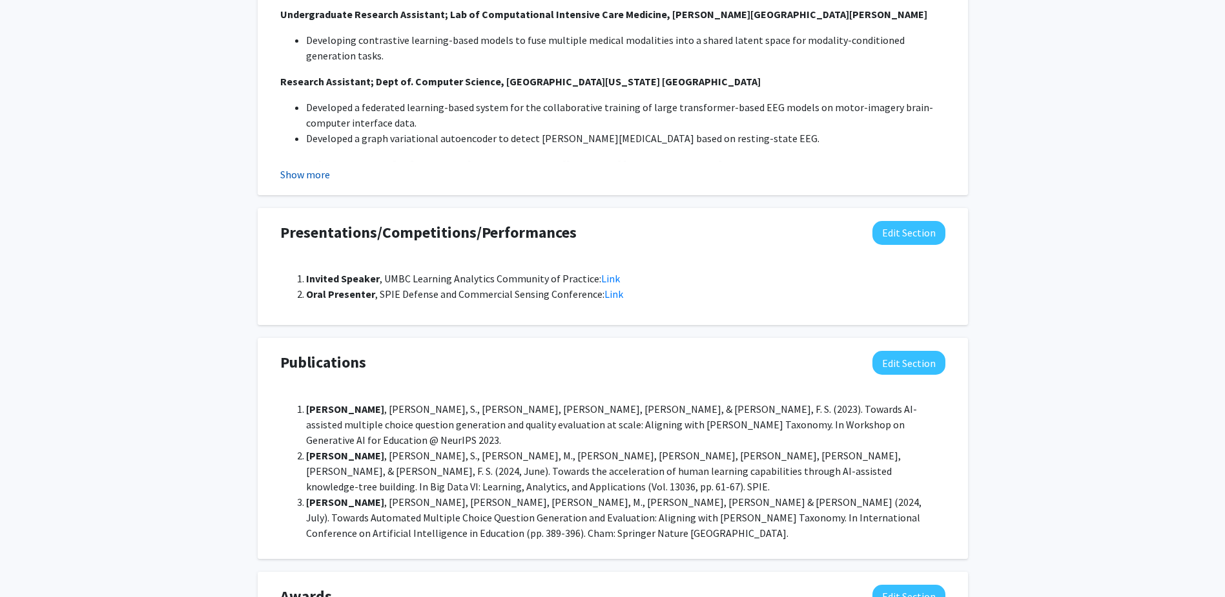
click at [318, 176] on button "Show more" at bounding box center [305, 175] width 50 height 16
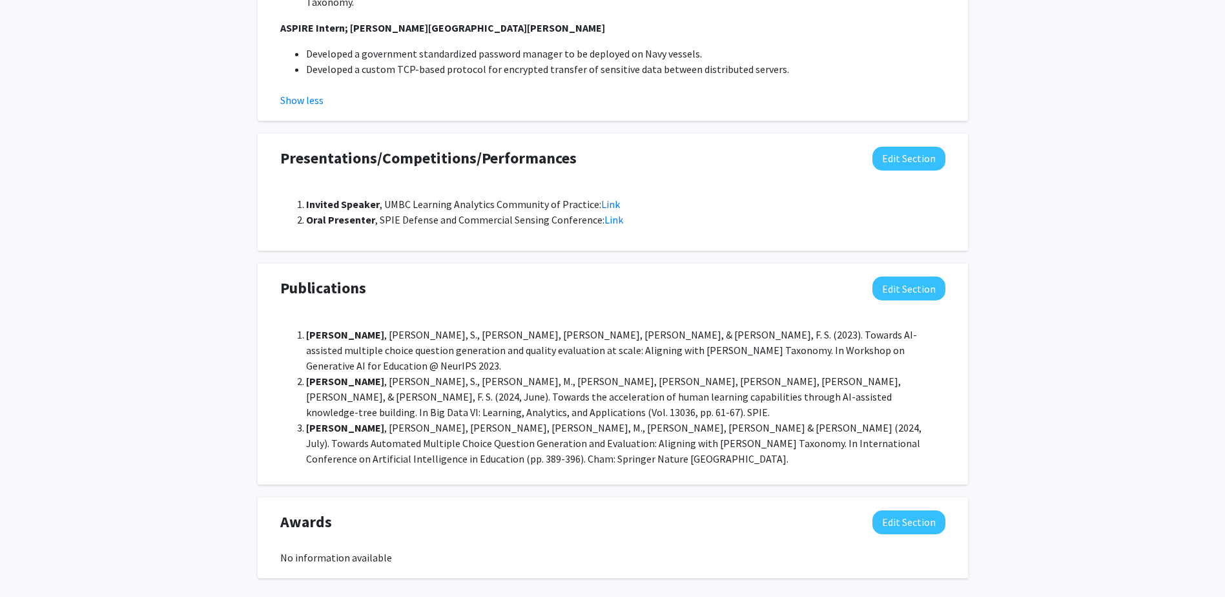
scroll to position [1272, 0]
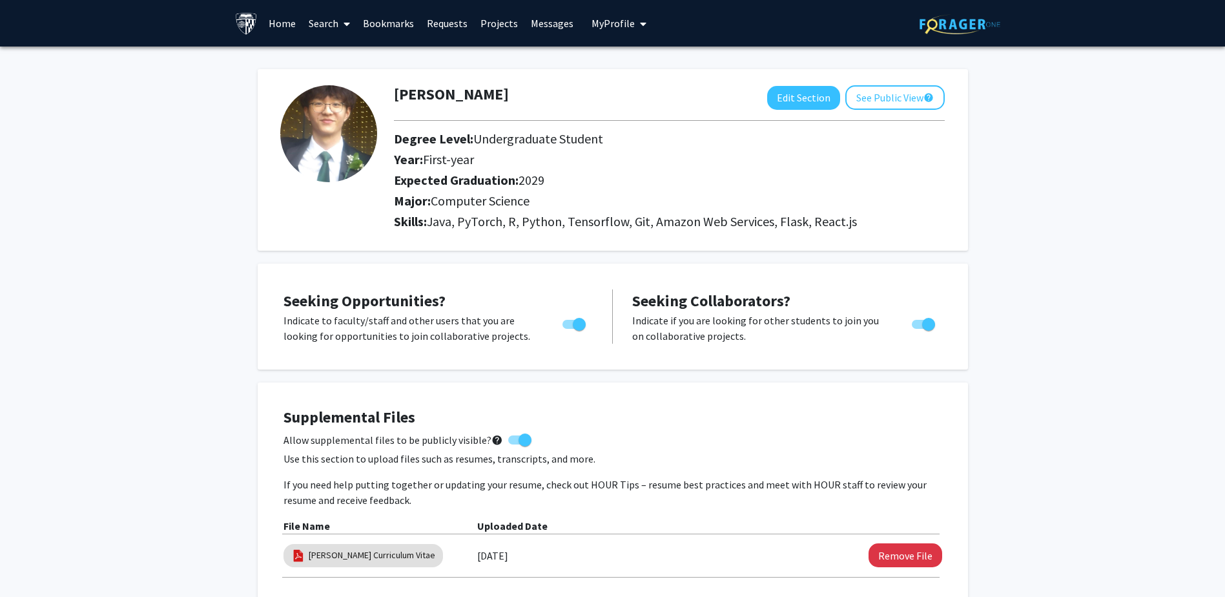
click at [539, 29] on link "Messages" at bounding box center [552, 23] width 56 height 45
